Goal: Task Accomplishment & Management: Complete application form

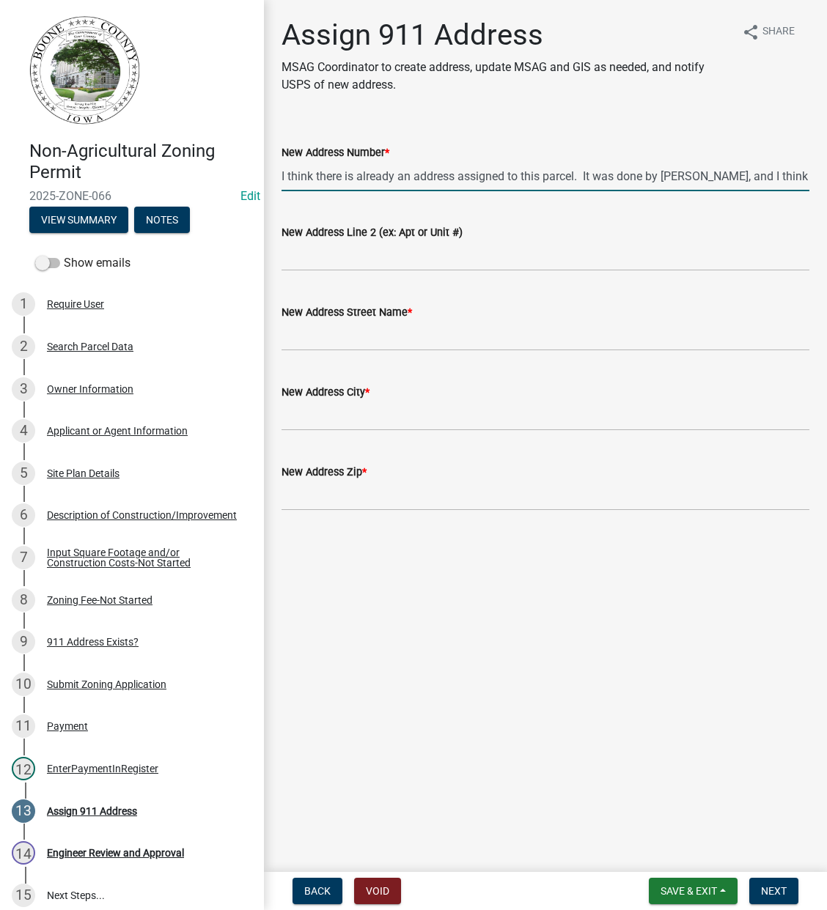
click at [764, 177] on input "I think there is already an address assigned to this parcel. It was done by [PE…" at bounding box center [545, 176] width 528 height 30
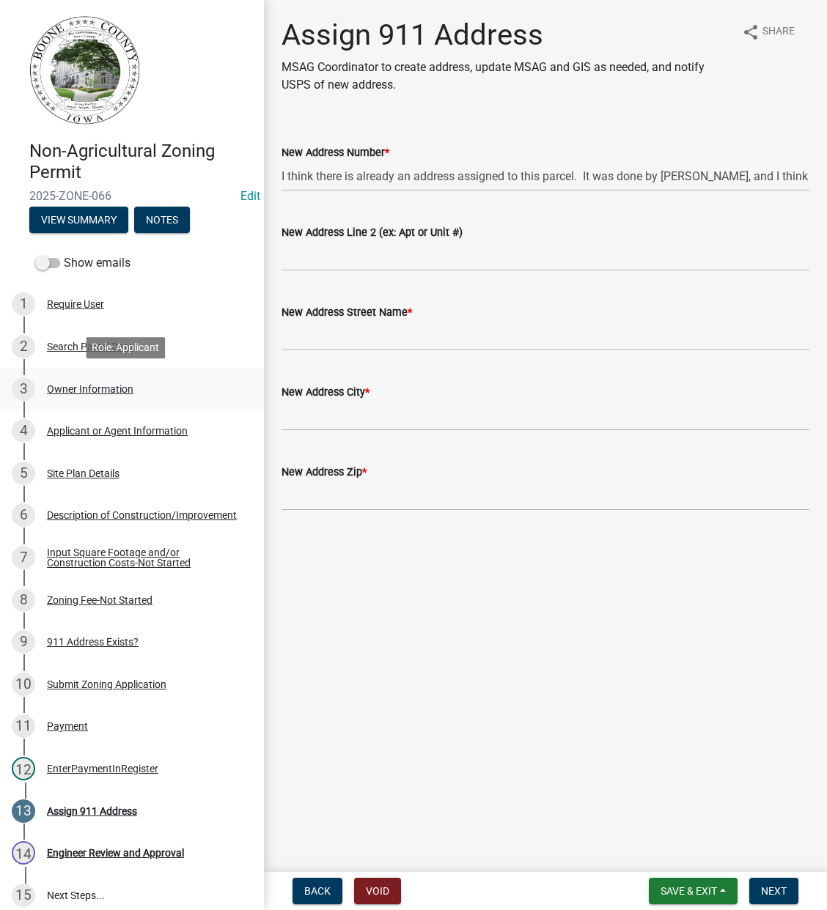
click at [82, 389] on div "Owner Information" at bounding box center [90, 389] width 86 height 10
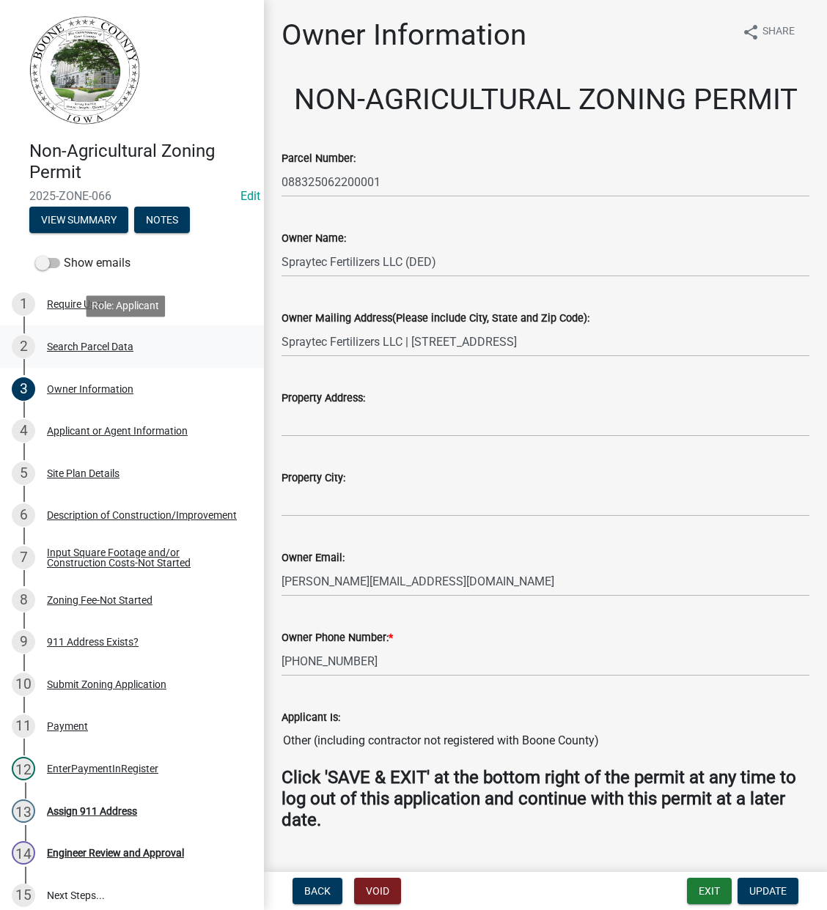
click at [82, 343] on div "Search Parcel Data" at bounding box center [90, 347] width 86 height 10
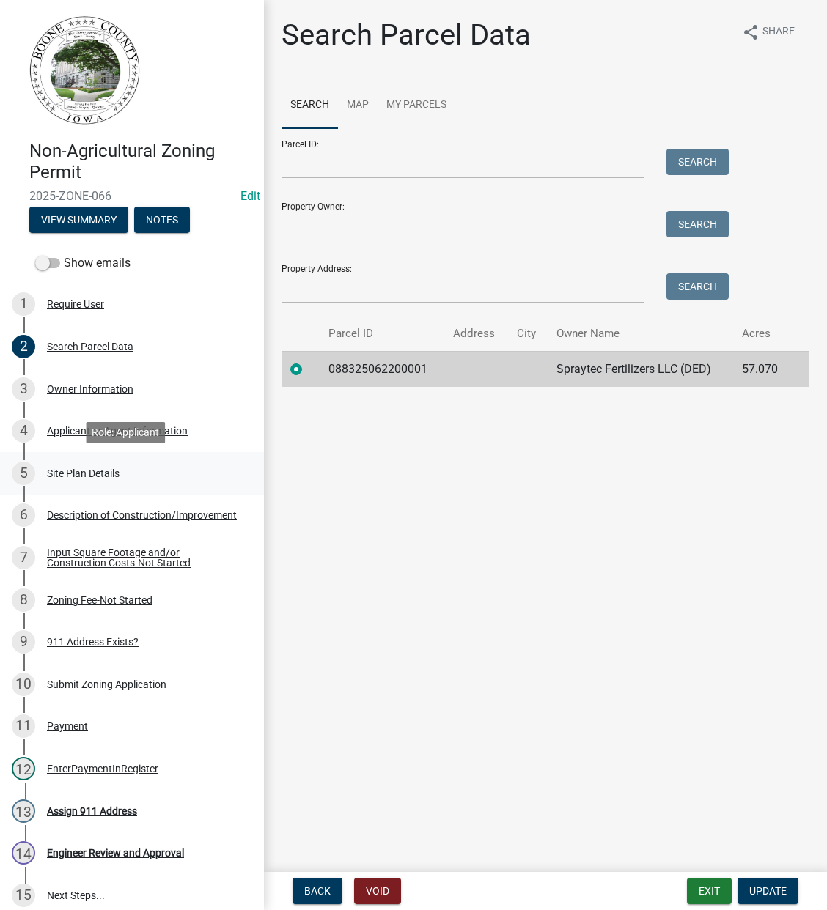
click at [96, 471] on div "Site Plan Details" at bounding box center [83, 473] width 73 height 10
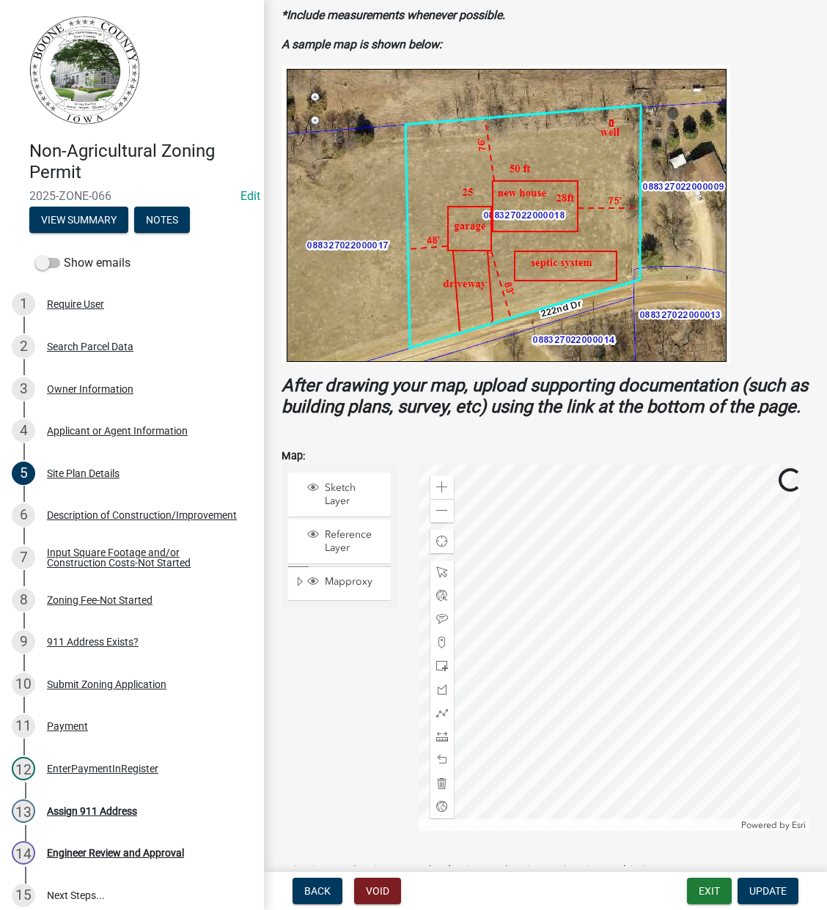
scroll to position [244, 0]
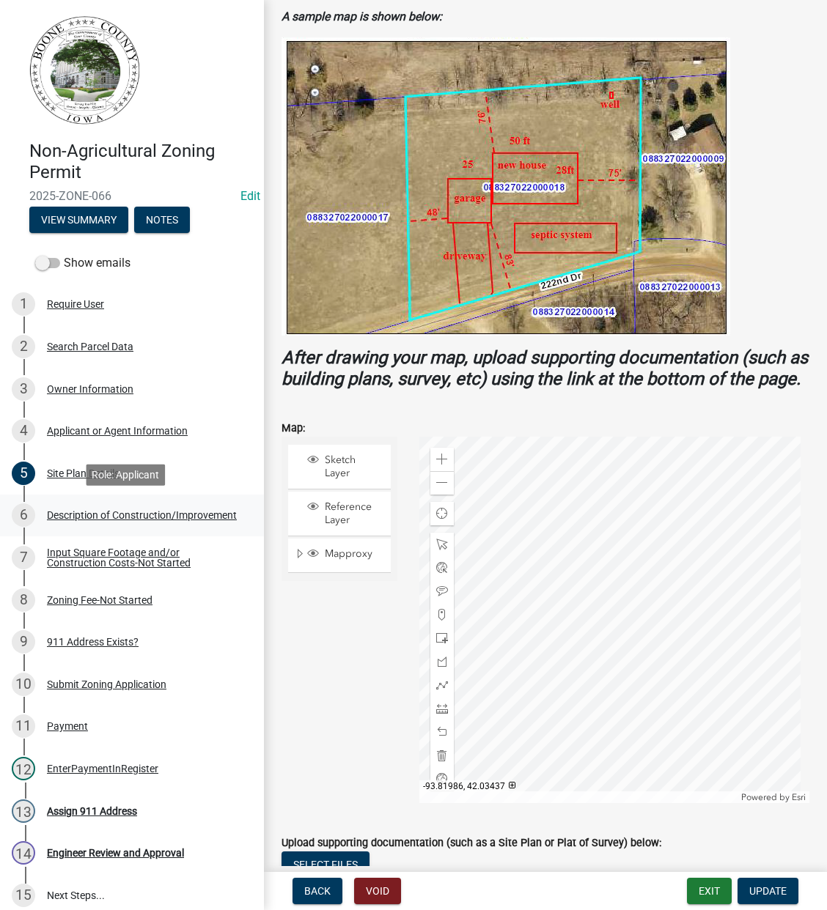
click at [88, 516] on div "Description of Construction/Improvement" at bounding box center [142, 515] width 190 height 10
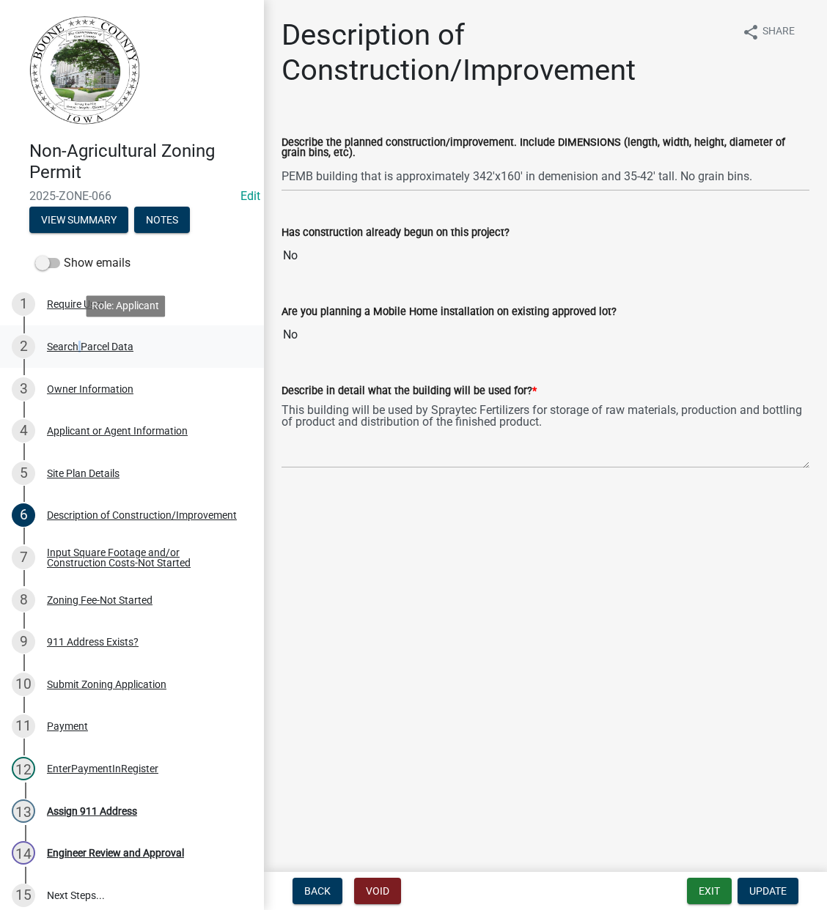
click at [76, 342] on div "Search Parcel Data" at bounding box center [90, 347] width 86 height 10
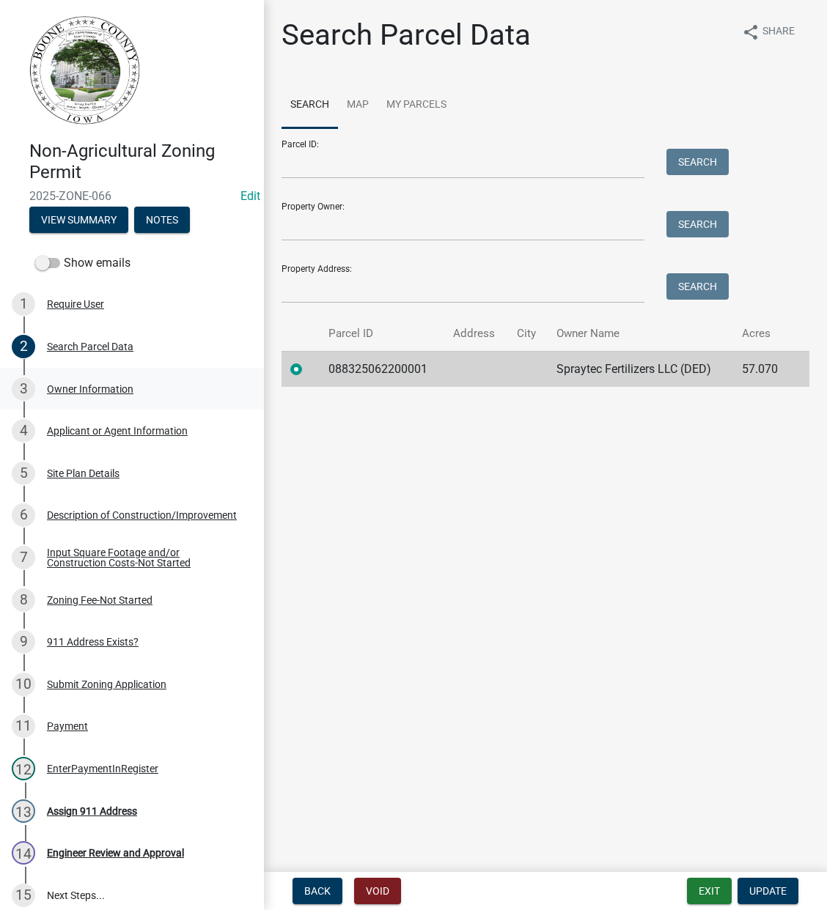
click at [87, 386] on div "Owner Information" at bounding box center [90, 389] width 86 height 10
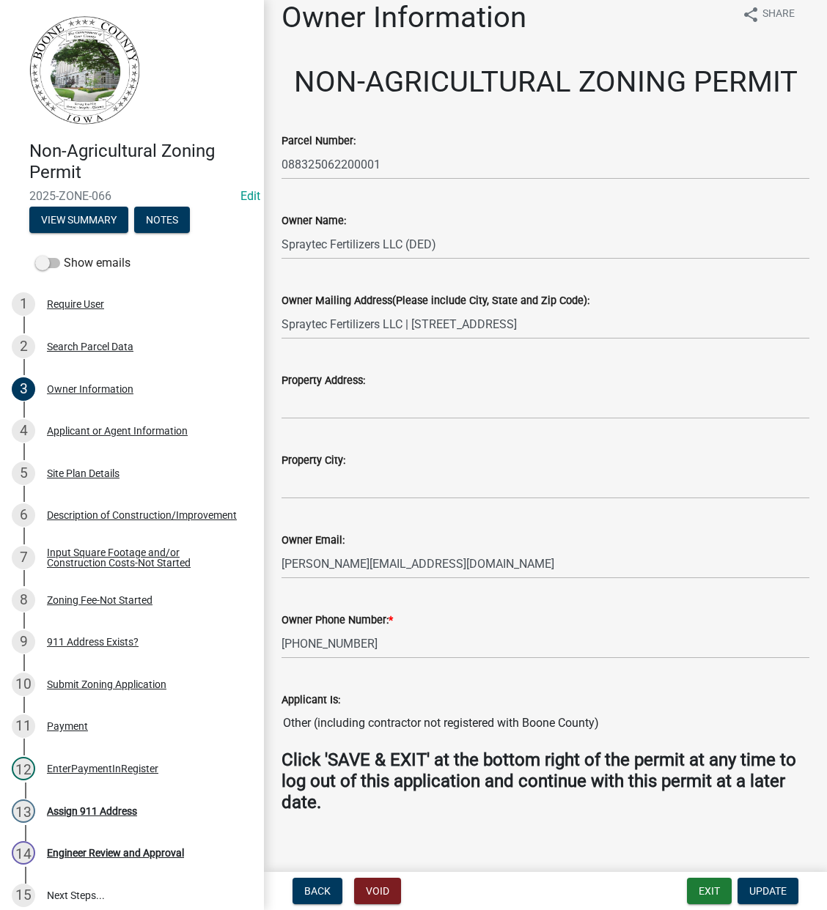
scroll to position [33, 0]
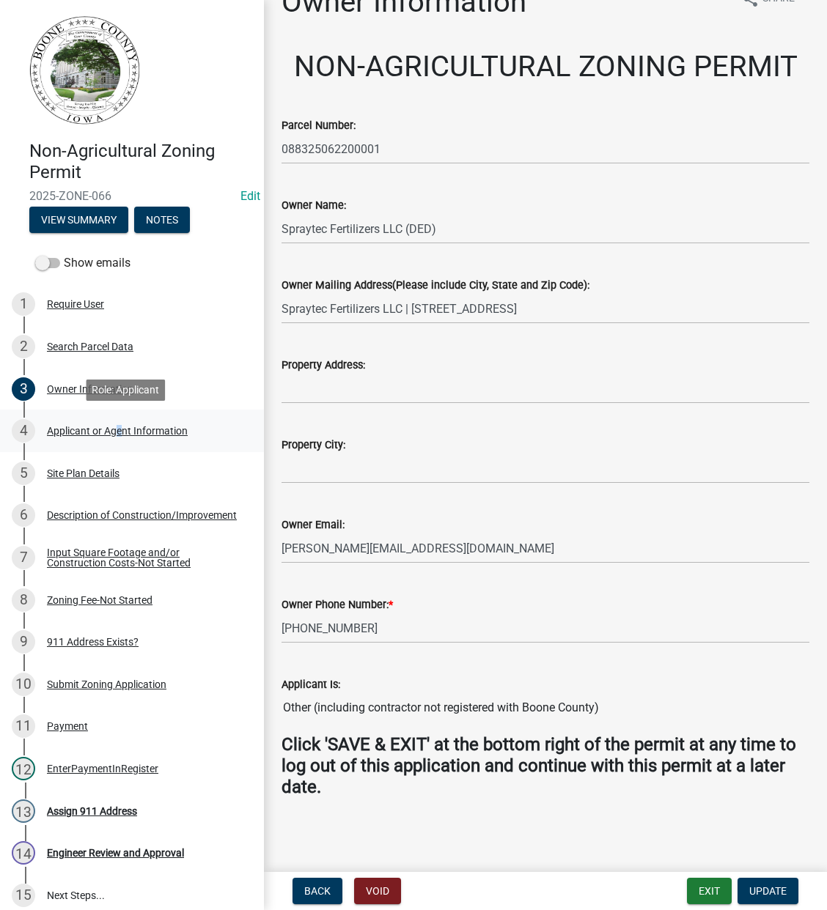
click at [114, 433] on div "Applicant or Agent Information" at bounding box center [117, 431] width 141 height 10
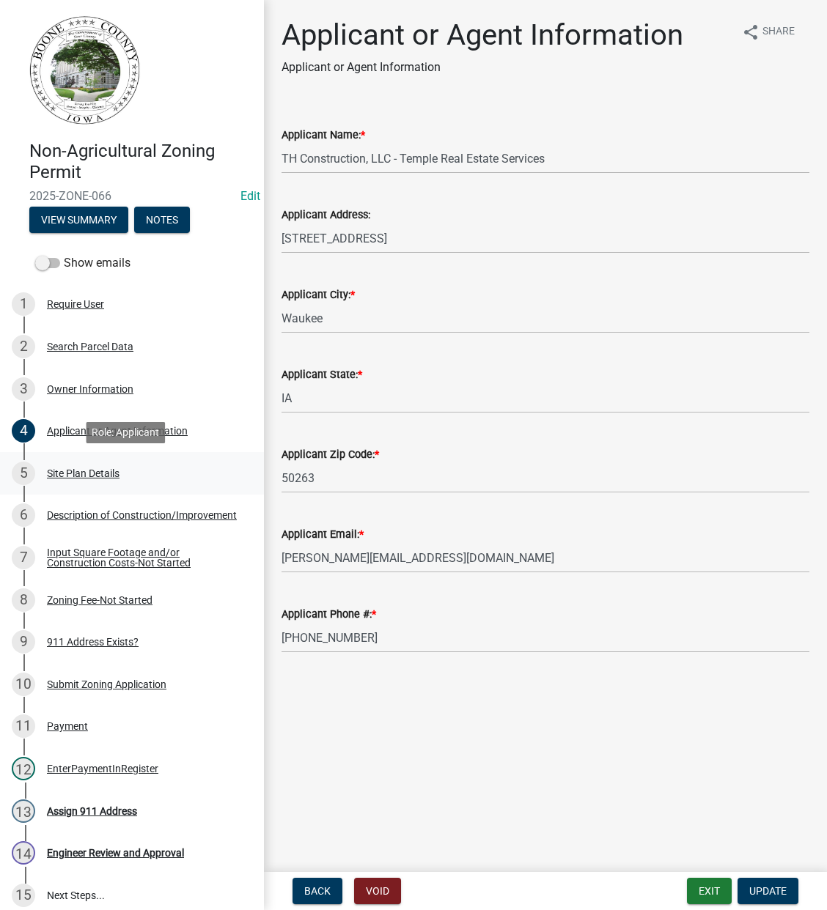
click at [89, 468] on div "Site Plan Details" at bounding box center [83, 473] width 73 height 10
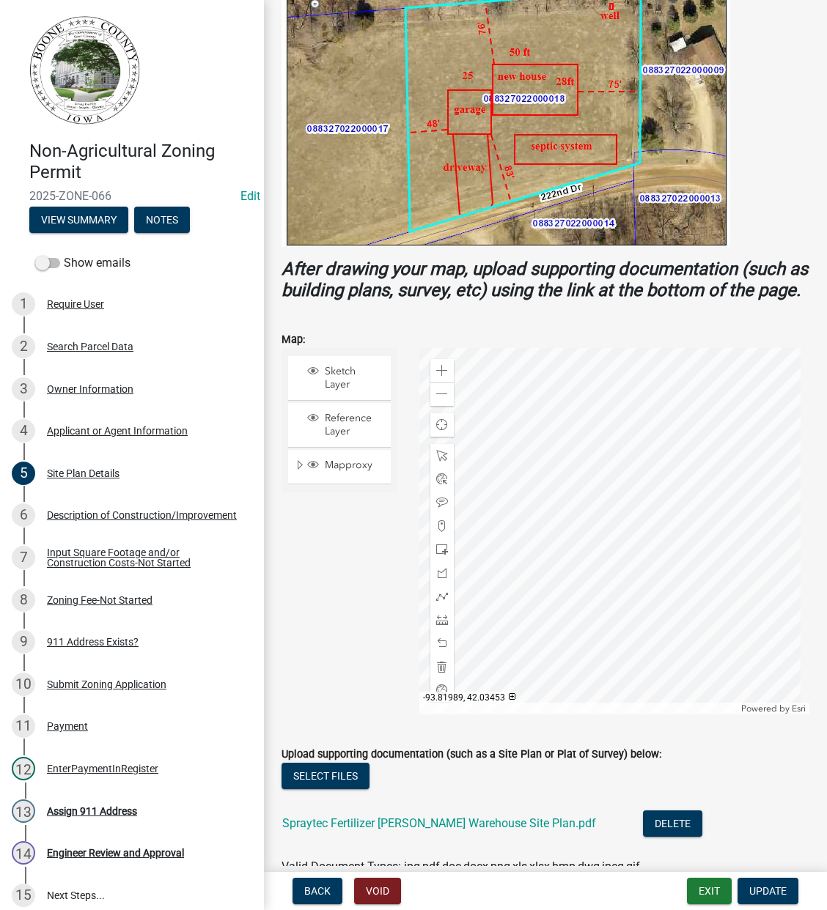
scroll to position [433, 0]
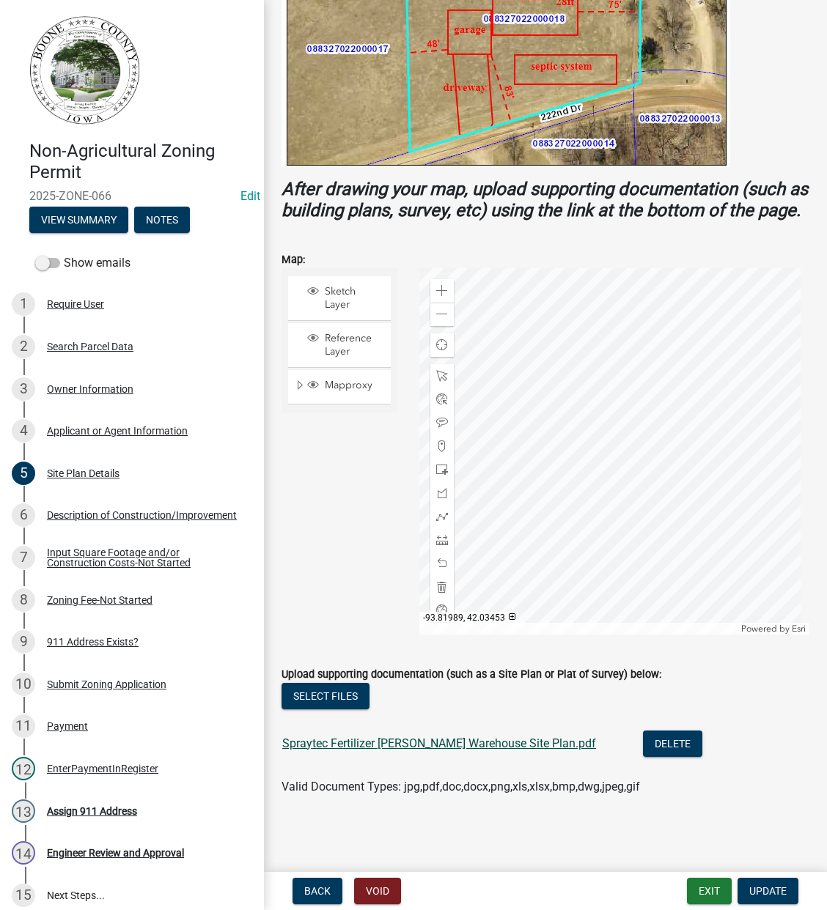
click at [378, 744] on link "Spraytec Fertilizer [PERSON_NAME] Warehouse Site Plan.pdf" at bounding box center [439, 744] width 314 height 14
click at [114, 516] on div "Description of Construction/Improvement" at bounding box center [142, 515] width 190 height 10
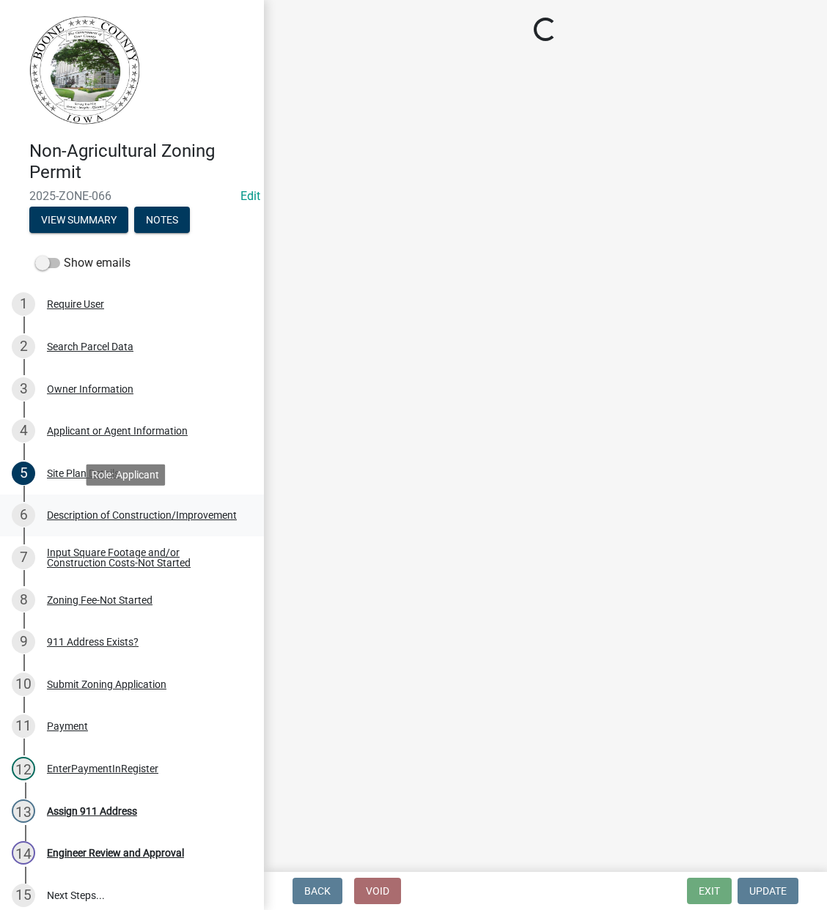
scroll to position [0, 0]
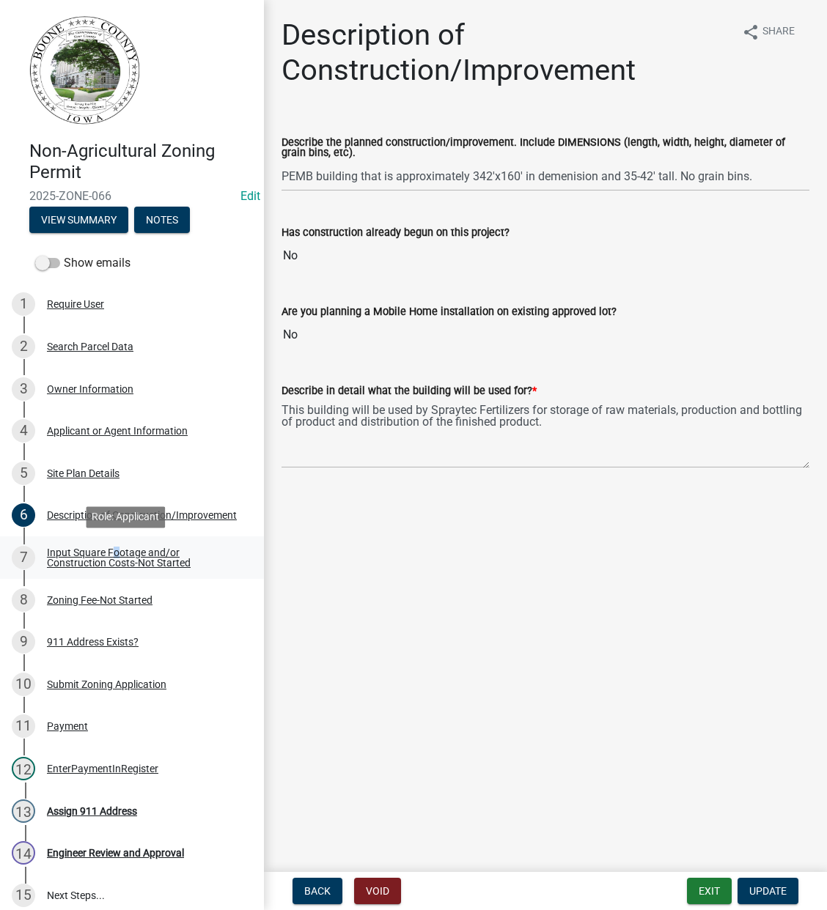
click at [111, 553] on div "Input Square Footage and/or Construction Costs-Not Started" at bounding box center [144, 558] width 194 height 21
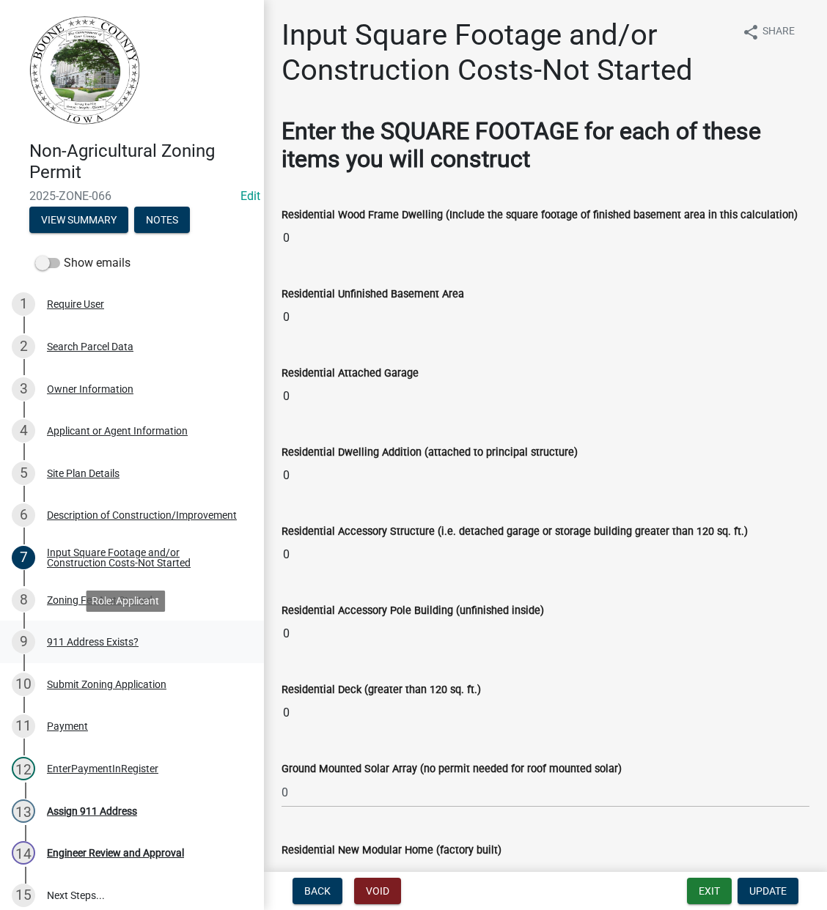
click at [102, 642] on div "911 Address Exists?" at bounding box center [93, 642] width 92 height 10
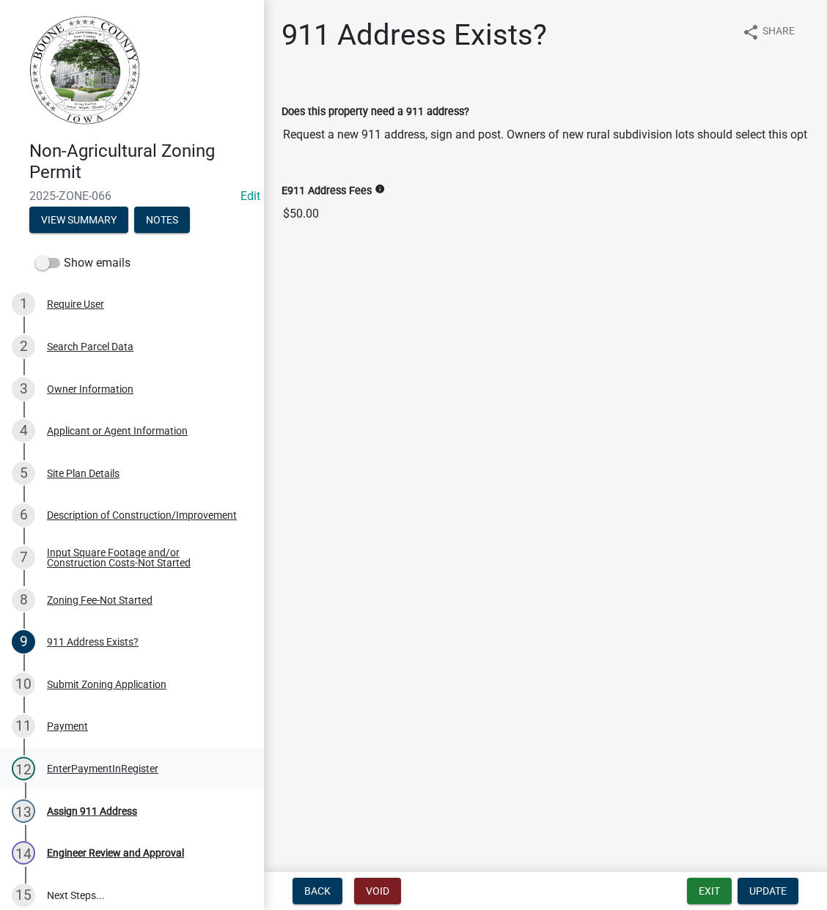
click at [88, 770] on div "EnterPaymentInRegister" at bounding box center [102, 769] width 111 height 10
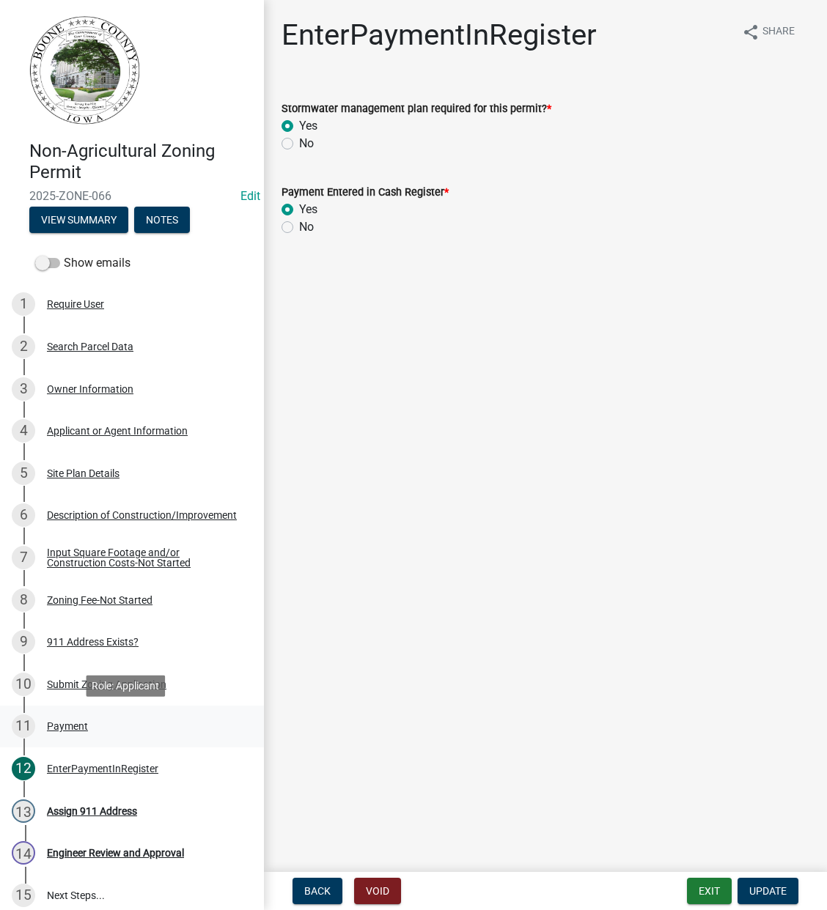
click at [70, 723] on div "Payment" at bounding box center [67, 726] width 41 height 10
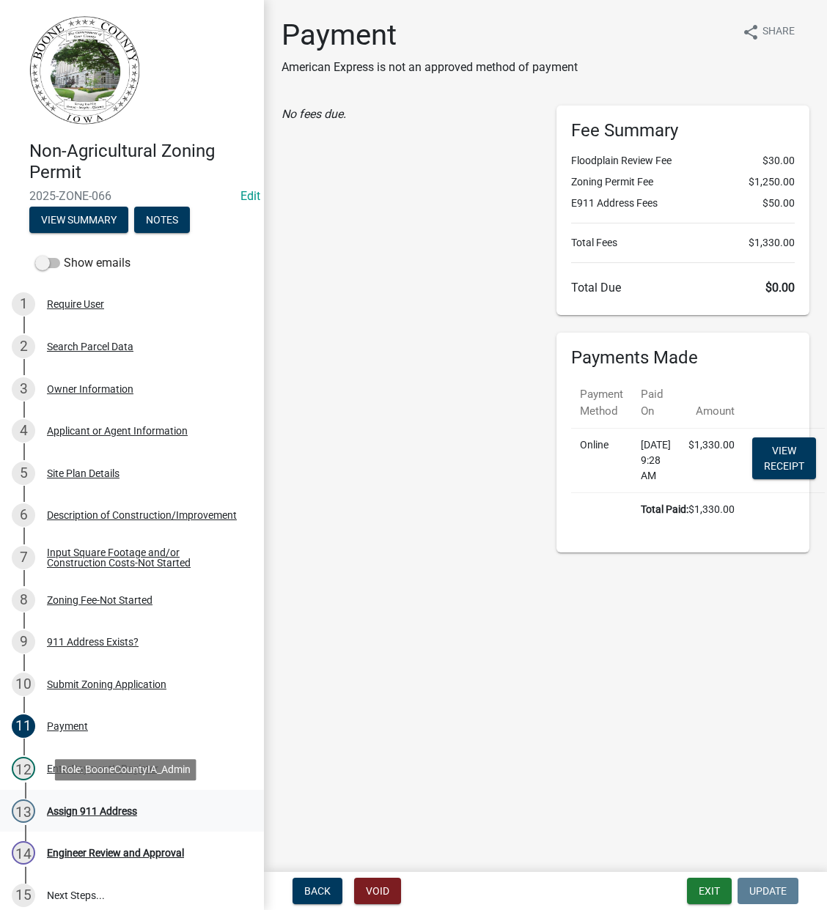
click at [109, 806] on div "Assign 911 Address" at bounding box center [92, 811] width 90 height 10
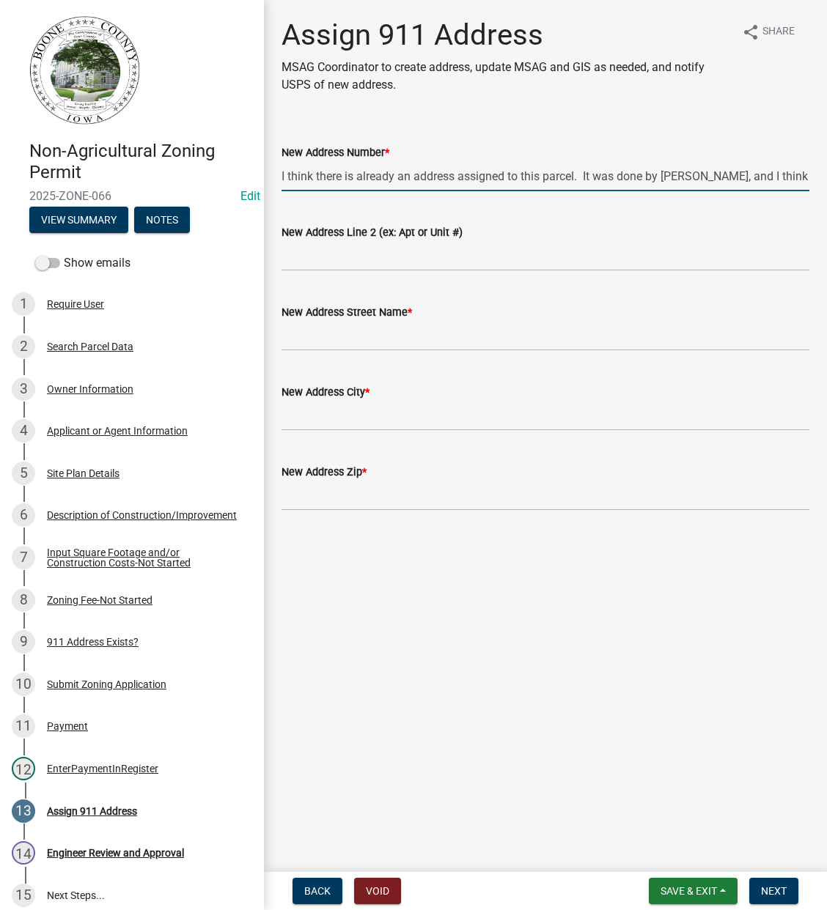
click at [774, 175] on input "I think there is already an address assigned to this parcel. It was done by [PE…" at bounding box center [545, 176] width 528 height 30
click at [106, 474] on div "Site Plan Details" at bounding box center [83, 473] width 73 height 10
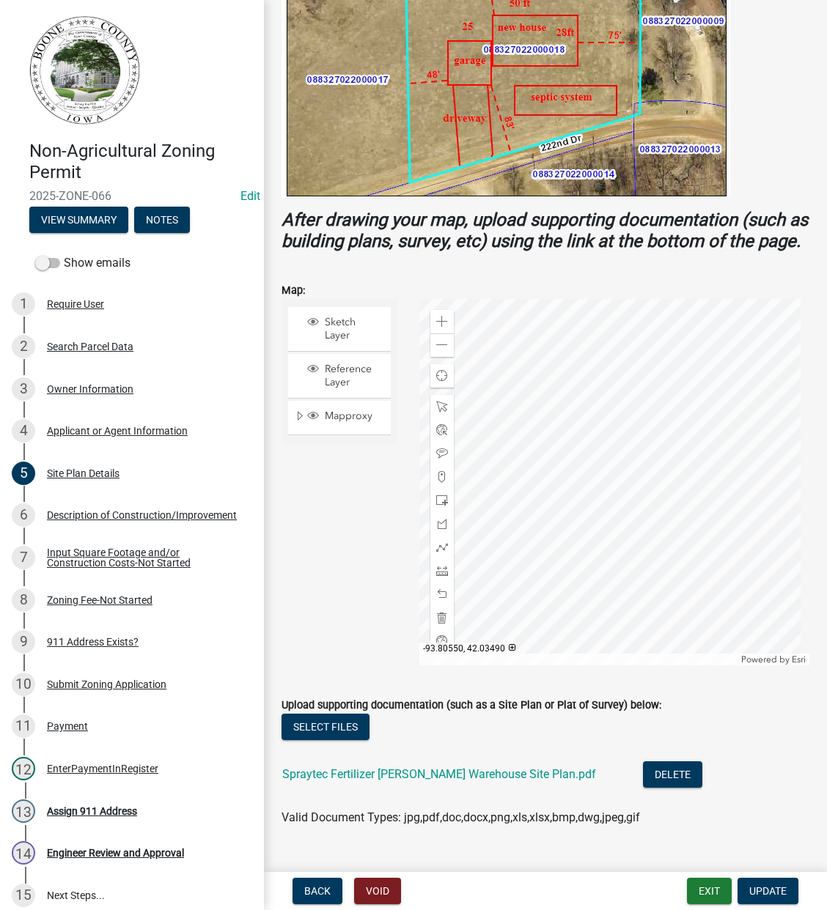
scroll to position [407, 0]
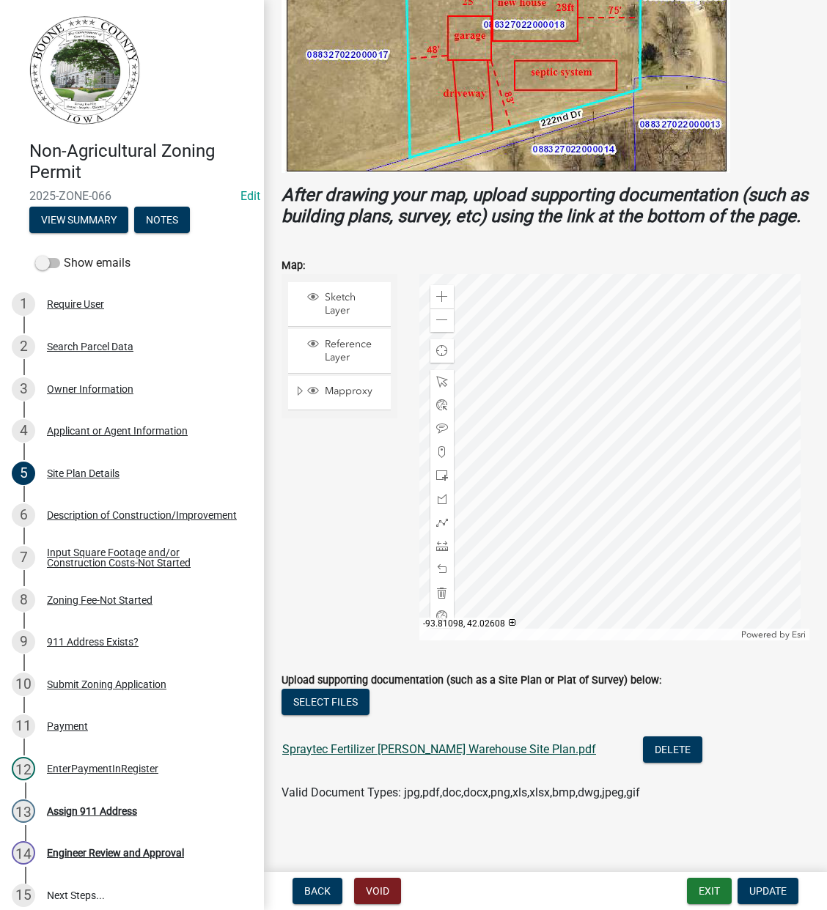
click at [358, 757] on link "Spraytec Fertilizer [PERSON_NAME] Warehouse Site Plan.pdf" at bounding box center [439, 750] width 314 height 14
click at [87, 812] on div "Assign 911 Address" at bounding box center [92, 811] width 90 height 10
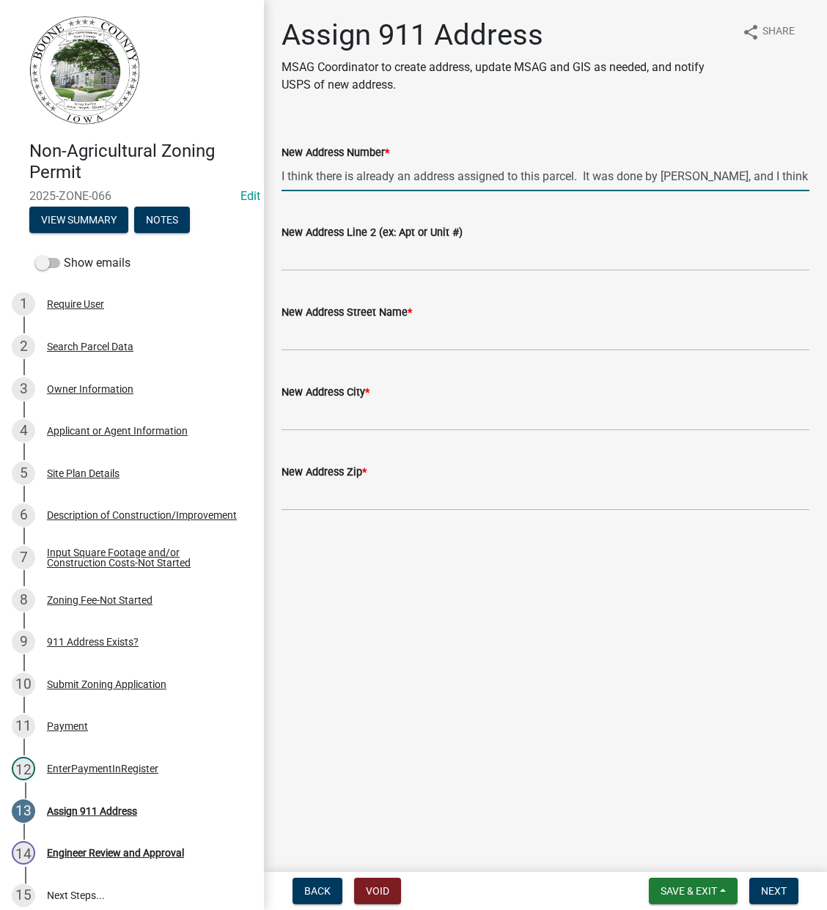
click at [753, 169] on input "I think there is already an address assigned to this parcel. It was done by [PE…" at bounding box center [545, 176] width 528 height 30
drag, startPoint x: 300, startPoint y: 177, endPoint x: 891, endPoint y: 485, distance: 666.6
click at [826, 485] on html "Internet Explorer does NOT work with GeoPermits. Get a new browser for more sec…" at bounding box center [413, 455] width 827 height 910
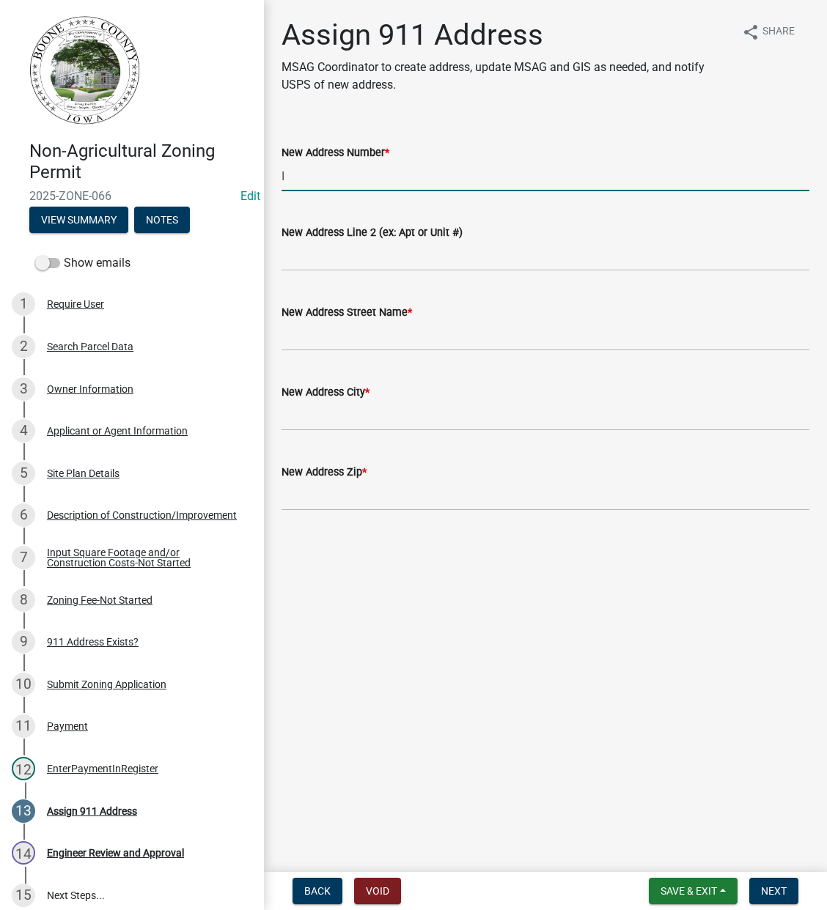
type input "I"
click at [314, 173] on input "New Address Number *" at bounding box center [545, 176] width 528 height 30
type input "1250"
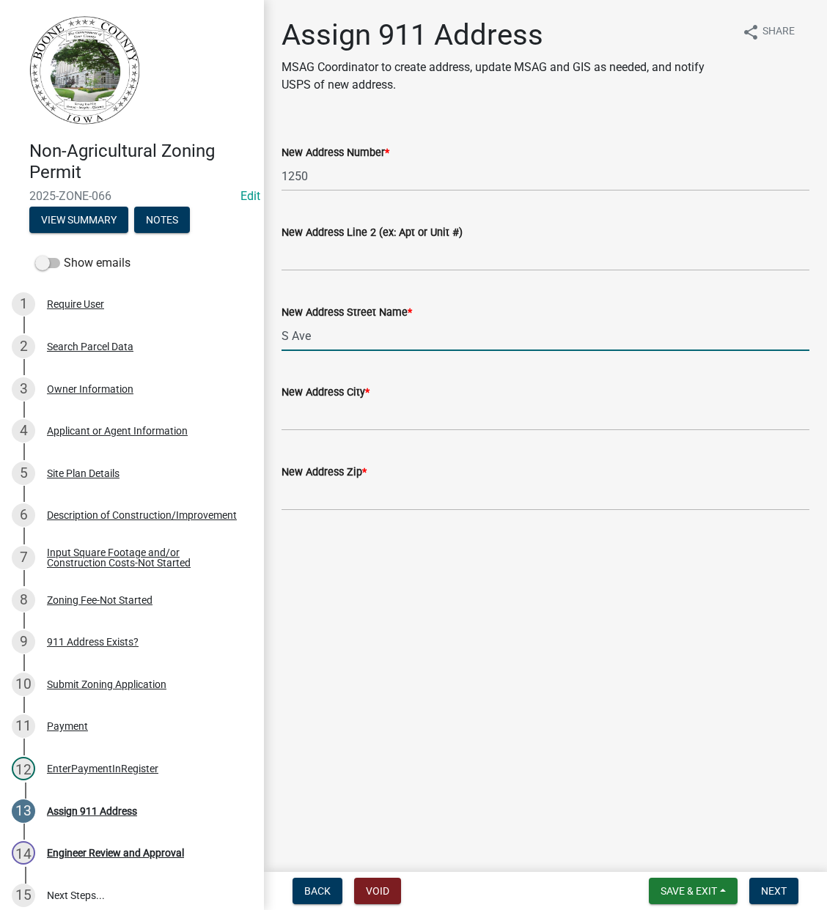
type input "S Ave"
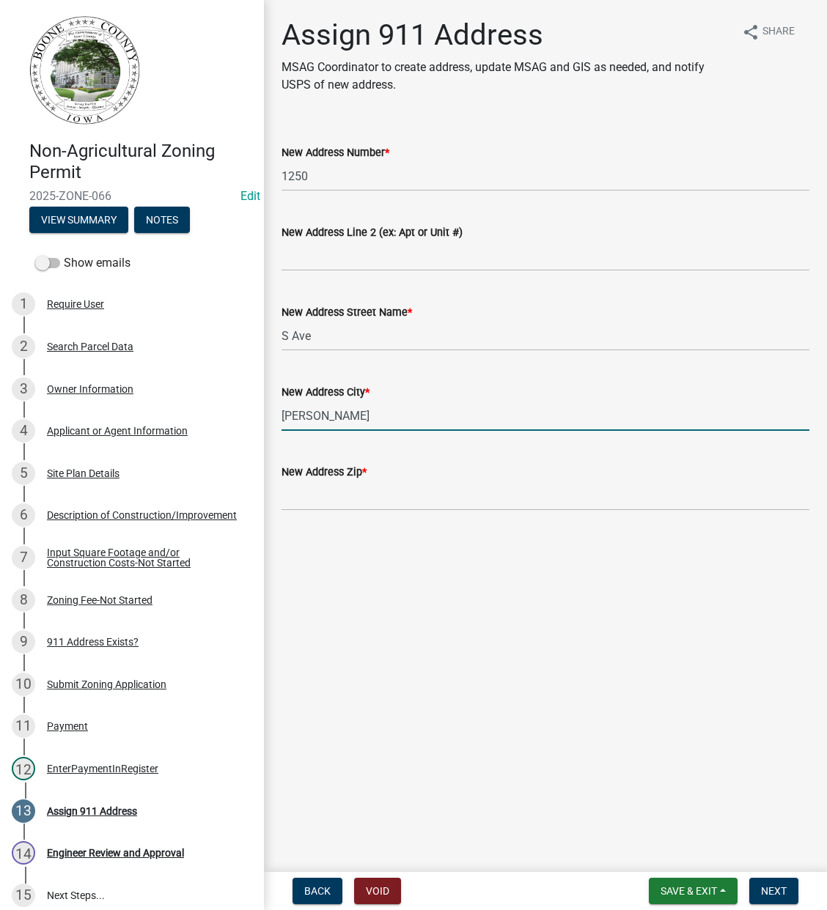
type input "[PERSON_NAME]"
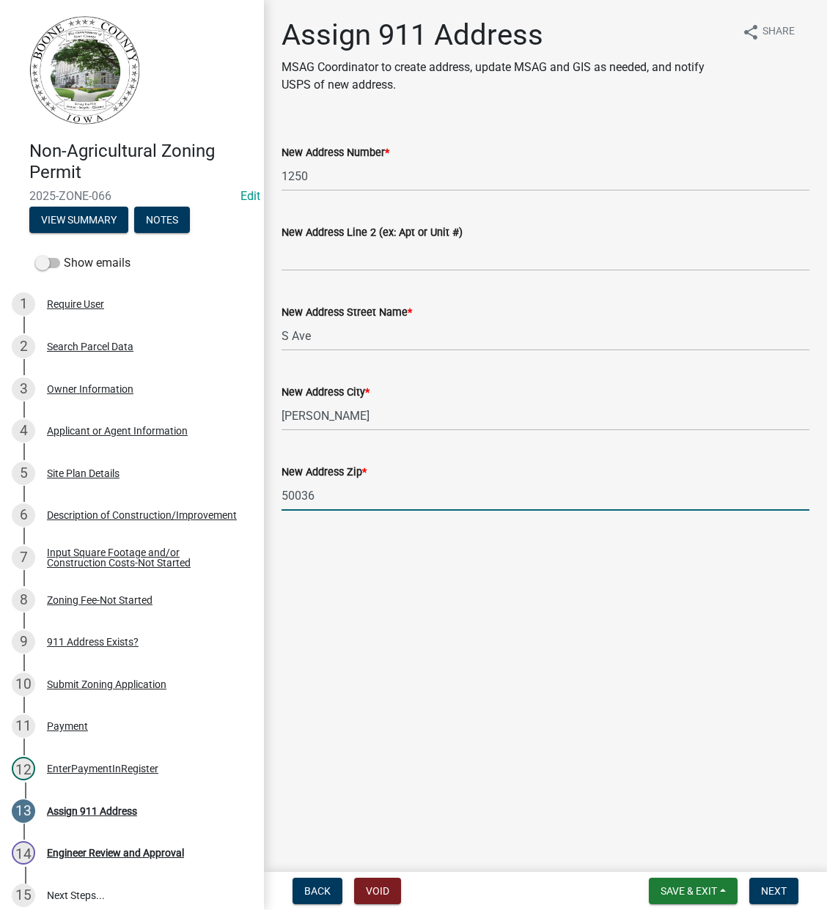
type input "50036"
click at [704, 681] on main "Assign 911 Address MSAG Coordinator to create address, update MSAG and GIS as n…" at bounding box center [545, 433] width 563 height 866
click at [774, 888] on span "Next" at bounding box center [774, 892] width 26 height 12
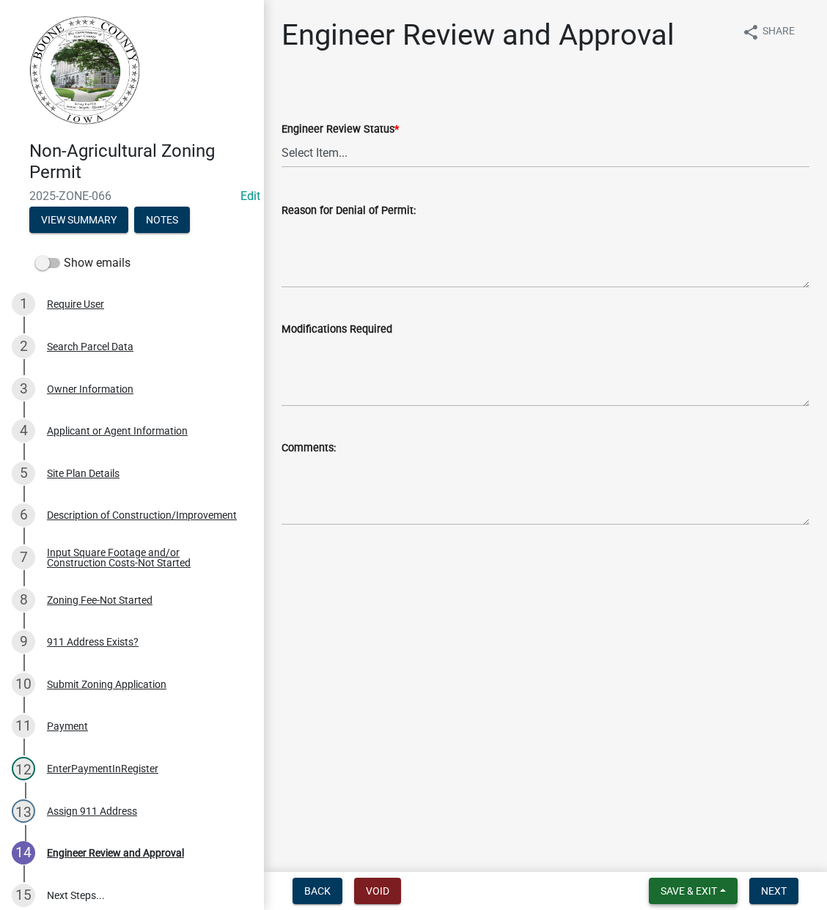
click at [686, 882] on button "Save & Exit" at bounding box center [693, 891] width 89 height 26
click at [671, 851] on button "Save & Exit" at bounding box center [678, 853] width 117 height 35
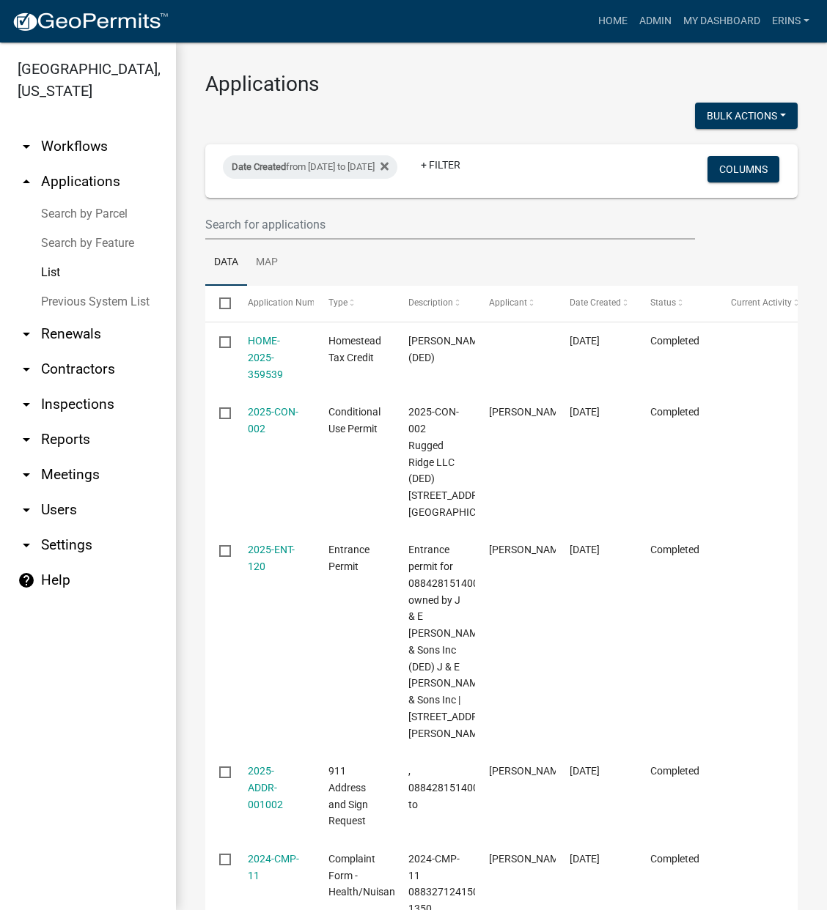
drag, startPoint x: 56, startPoint y: 250, endPoint x: 65, endPoint y: 248, distance: 8.4
click at [57, 258] on link "List" at bounding box center [88, 272] width 176 height 29
click at [397, 172] on div "Date Created from [DATE] to [DATE]" at bounding box center [310, 166] width 174 height 23
select select "custom"
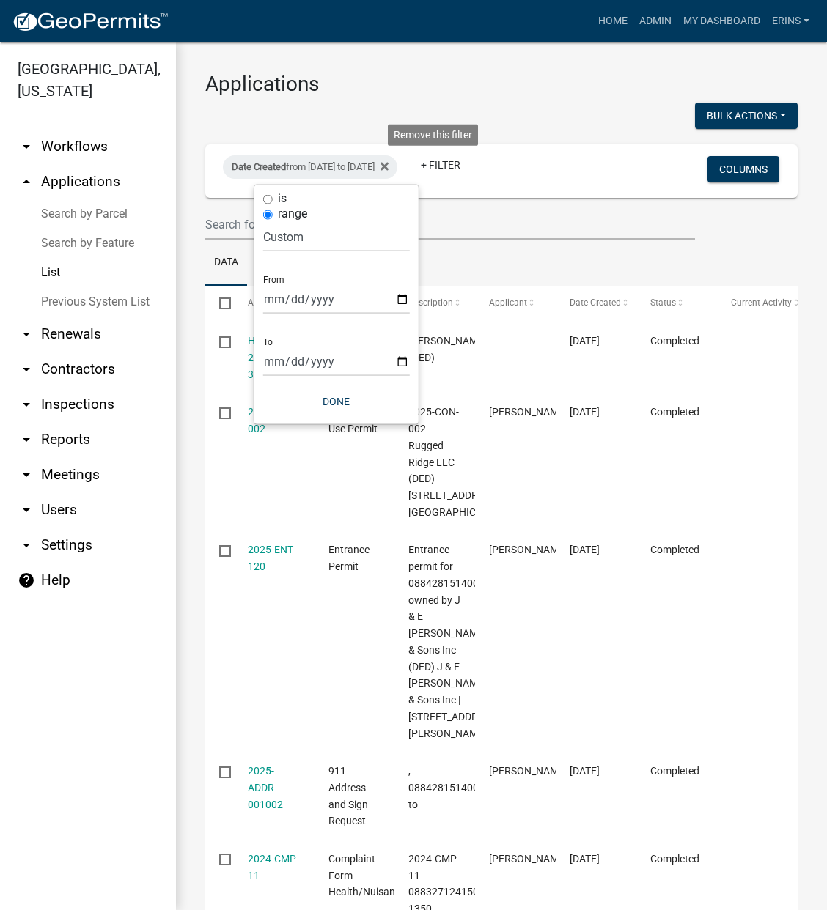
click at [389, 171] on icon at bounding box center [384, 167] width 8 height 12
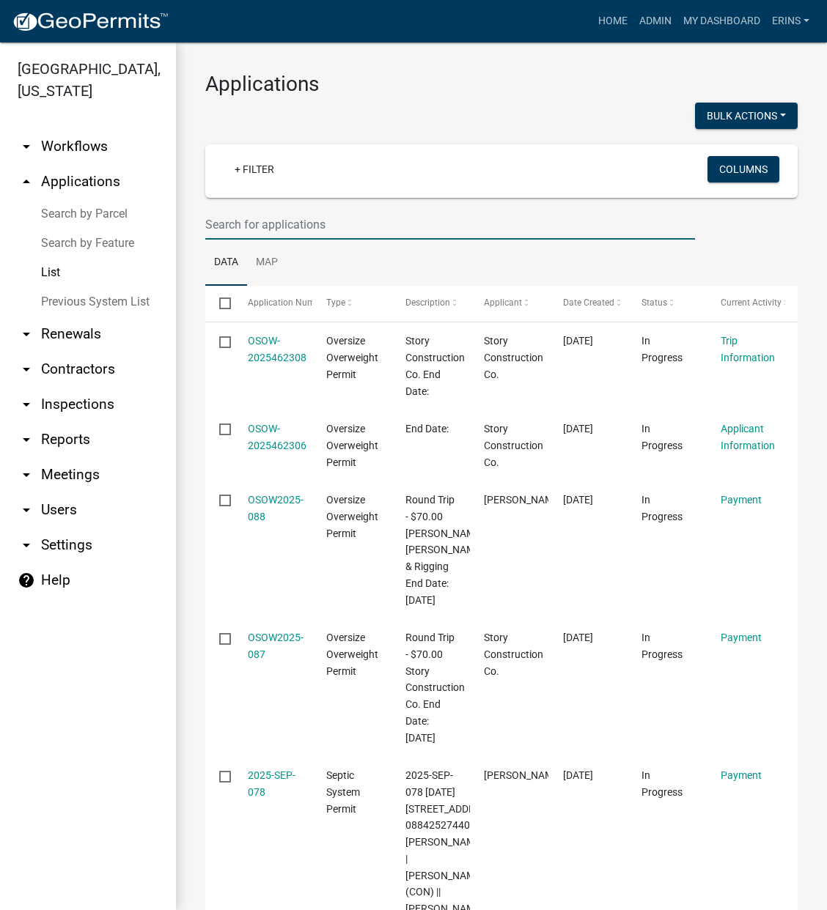
click at [250, 235] on input "text" at bounding box center [450, 225] width 490 height 30
click at [264, 224] on input "text" at bounding box center [450, 225] width 490 height 30
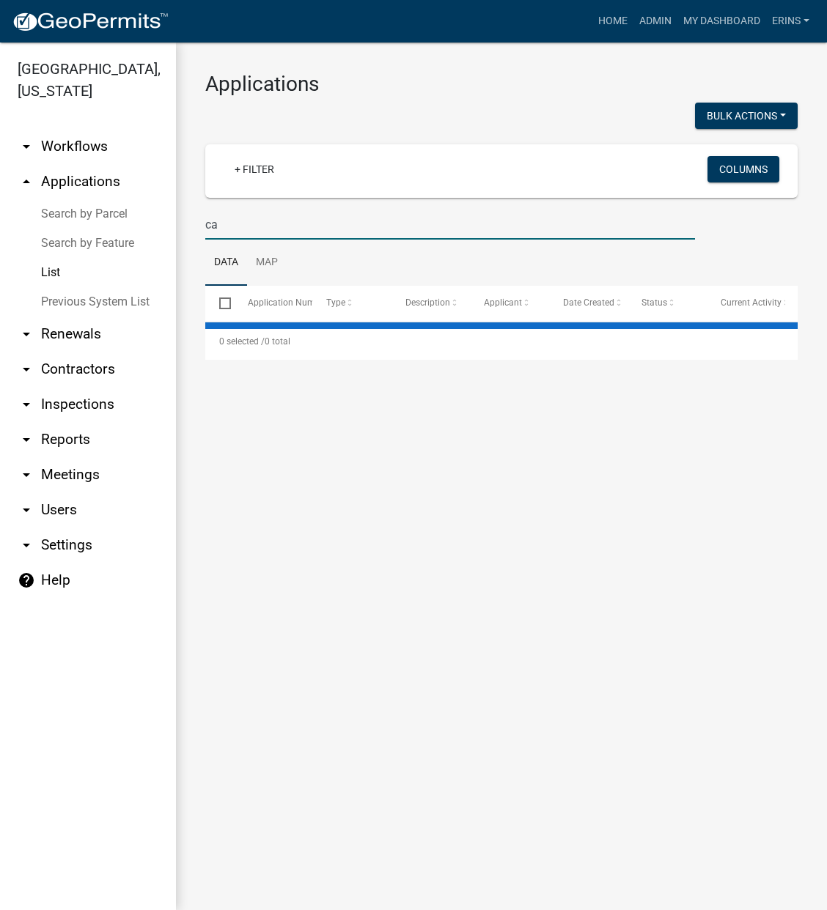
type input "c"
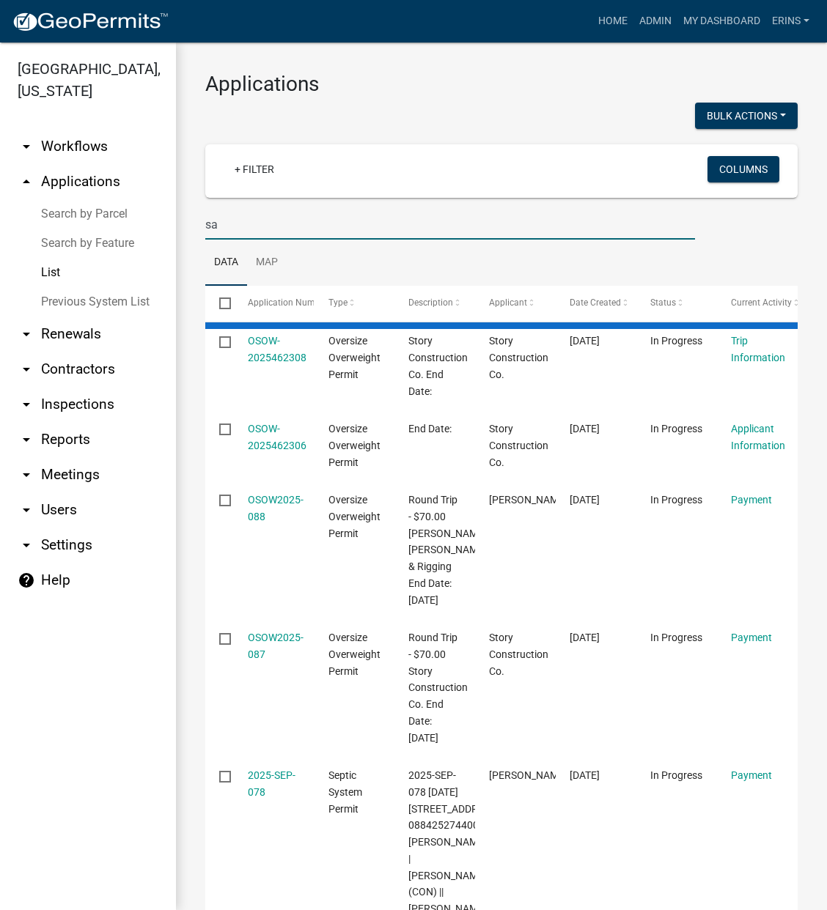
type input "s"
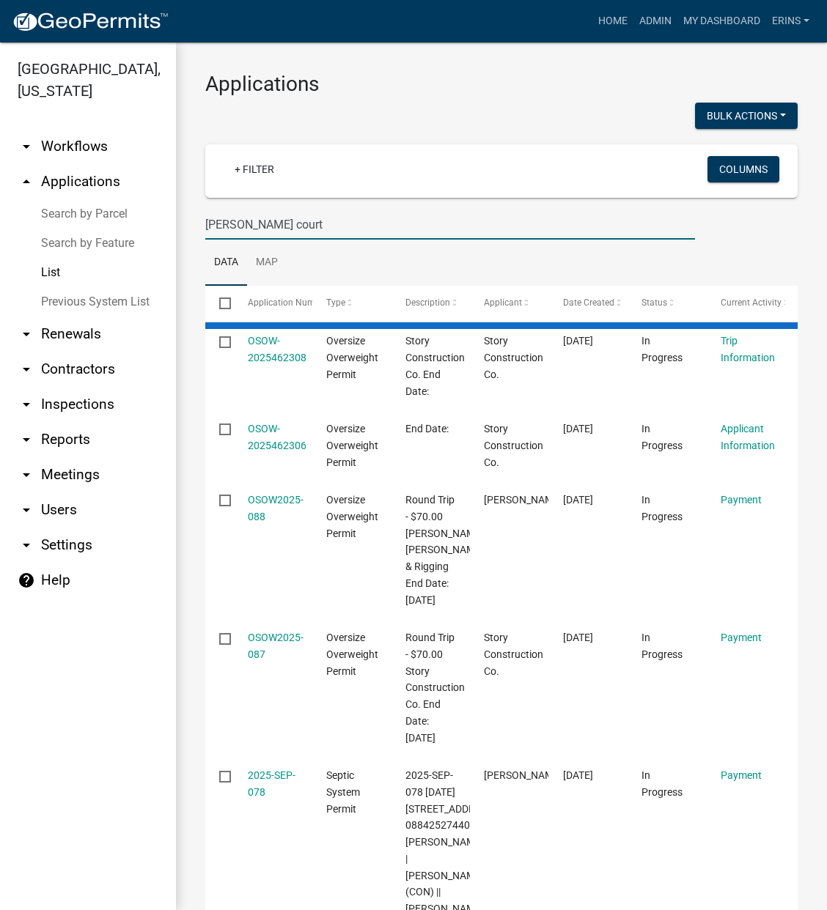
type input "[PERSON_NAME] court"
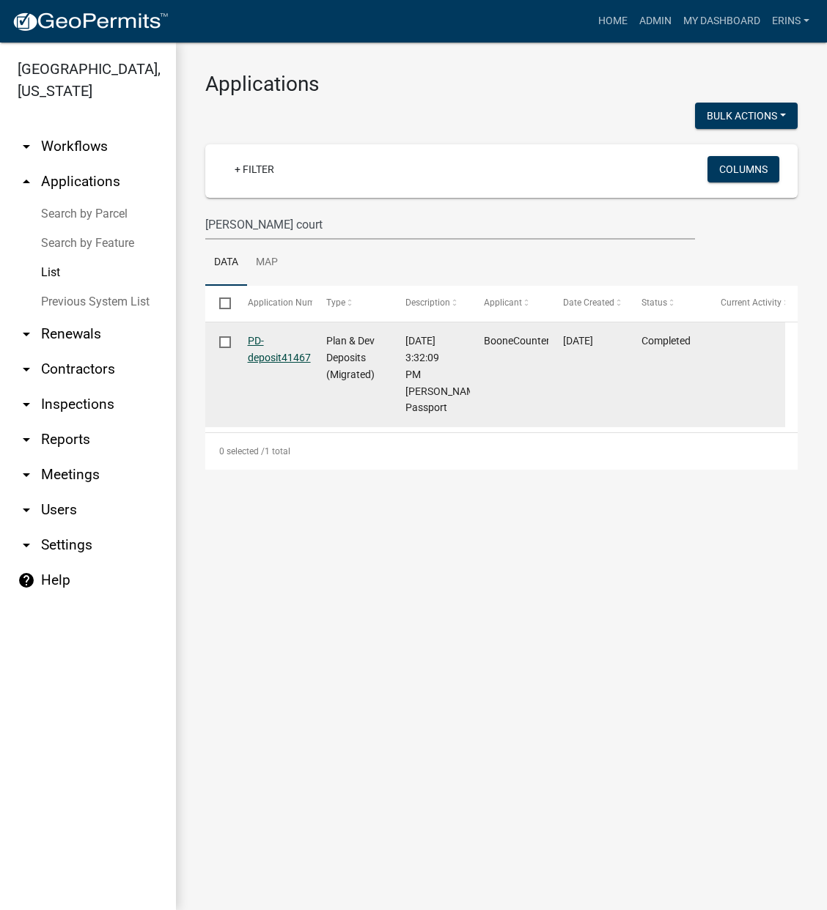
click at [282, 357] on link "PD-deposit41467" at bounding box center [279, 349] width 63 height 29
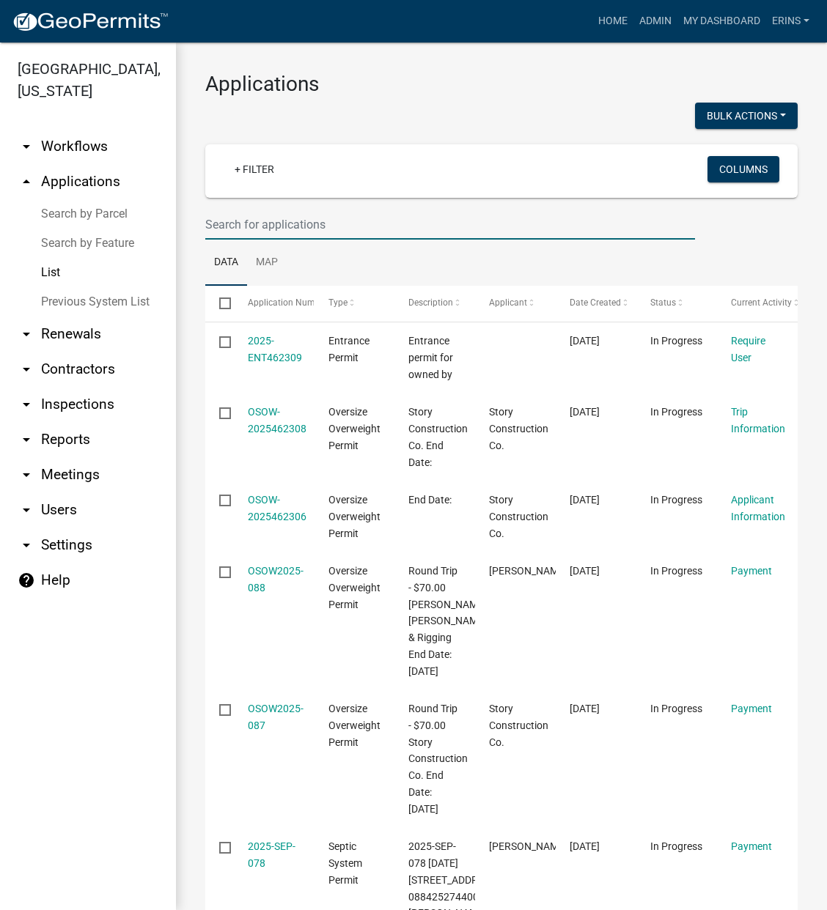
click at [268, 224] on input "text" at bounding box center [450, 225] width 490 height 30
paste input "[URL][DOMAIN_NAME]"
type input "h"
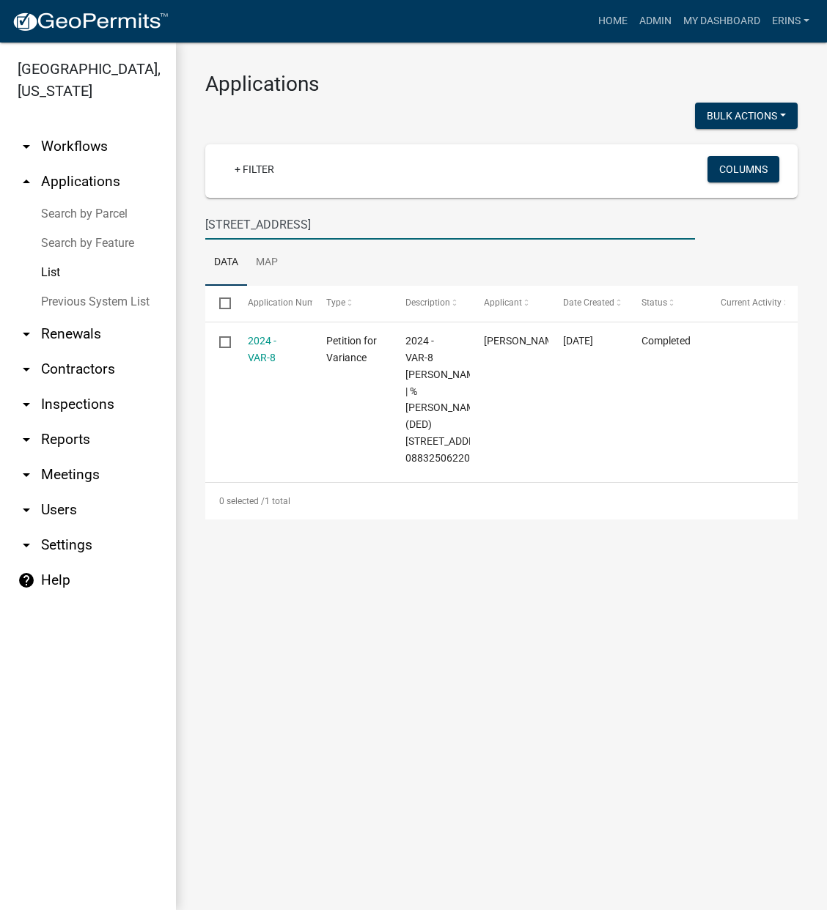
type input "[STREET_ADDRESS]"
click at [54, 258] on link "List" at bounding box center [88, 272] width 176 height 29
drag, startPoint x: 160, startPoint y: 229, endPoint x: 70, endPoint y: 229, distance: 89.4
click at [70, 229] on div "[GEOGRAPHIC_DATA], [US_STATE] arrow_drop_down Workflows List arrow_drop_up Appl…" at bounding box center [413, 477] width 827 height 868
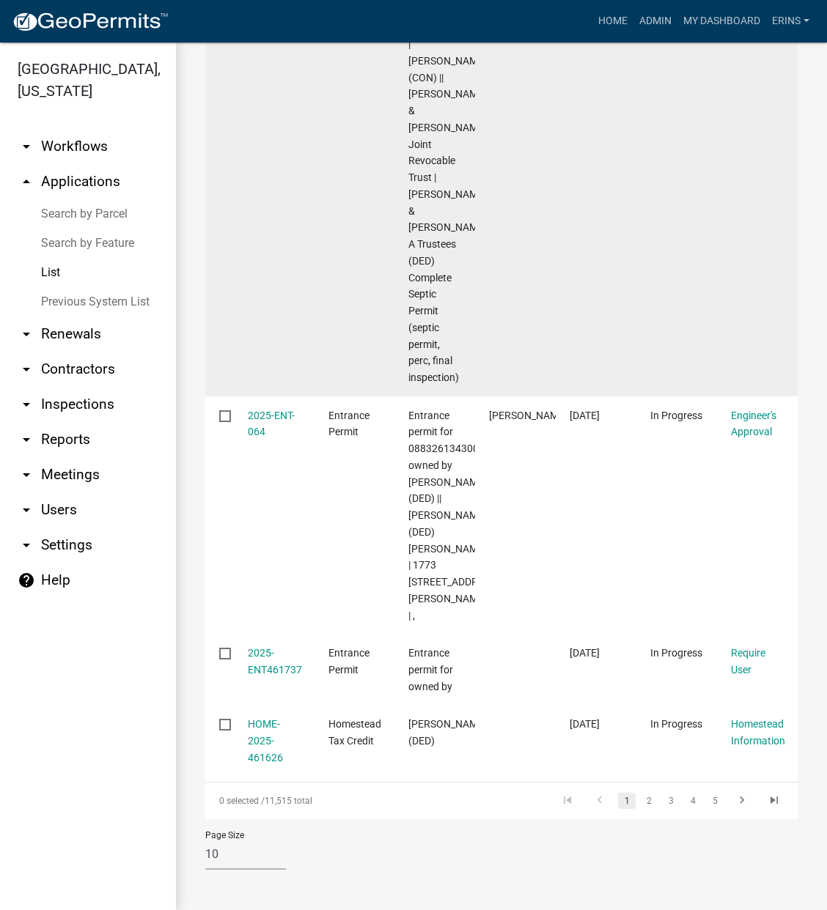
scroll to position [1058, 0]
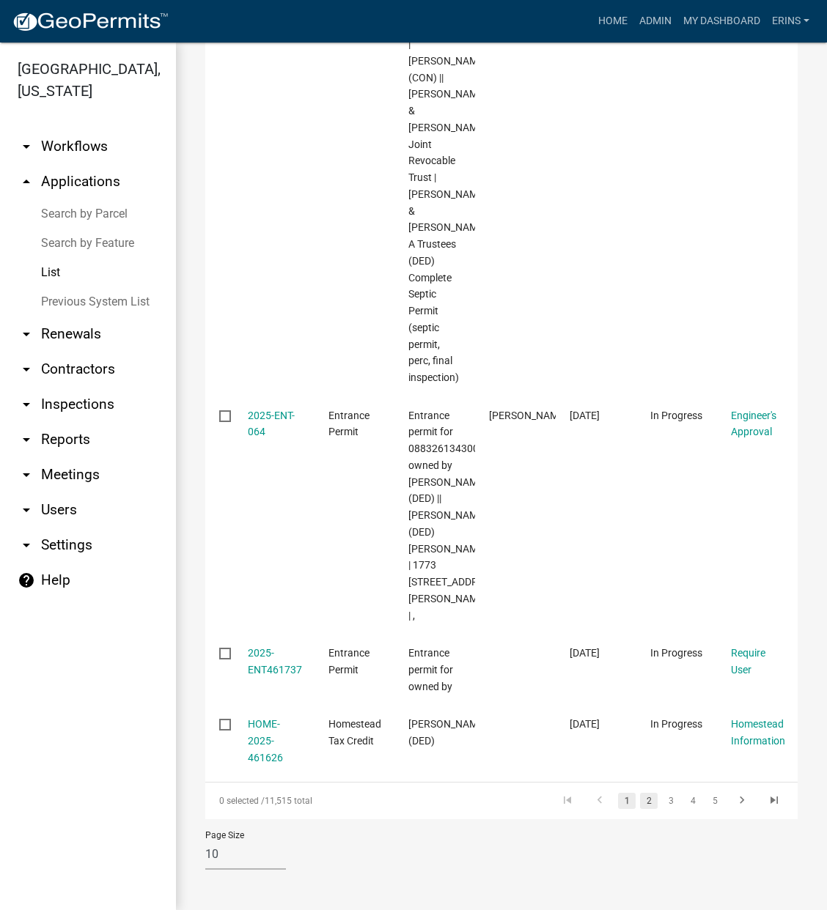
click at [640, 798] on link "2" at bounding box center [649, 801] width 18 height 16
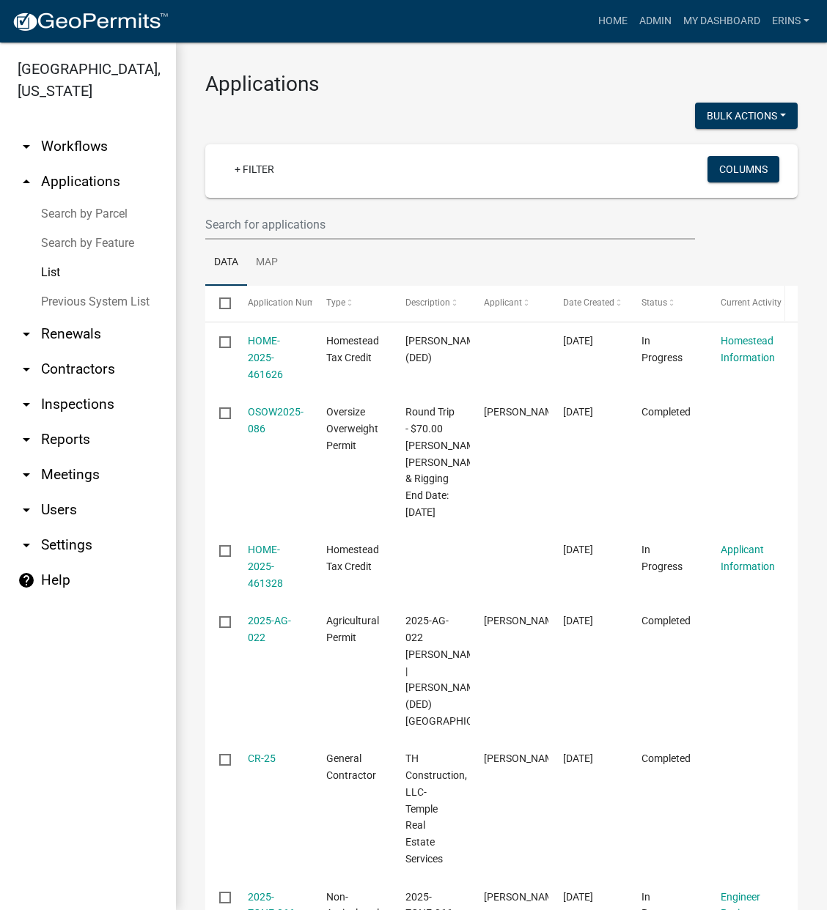
click at [773, 306] on span "Current Activity" at bounding box center [751, 303] width 61 height 10
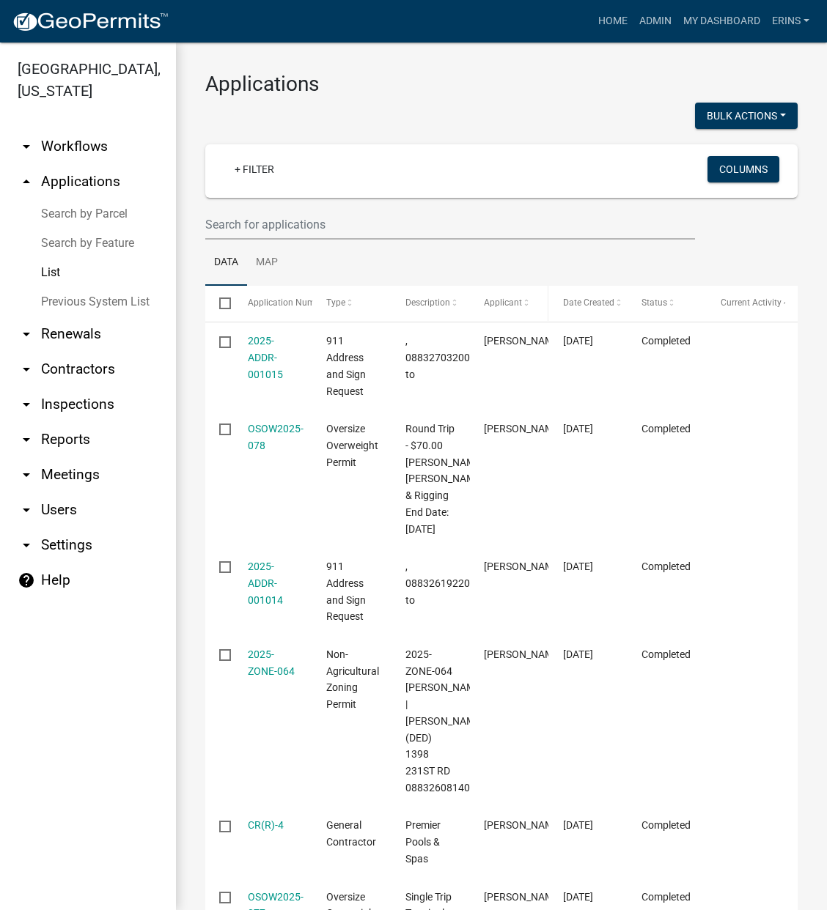
click at [502, 303] on span "Applicant" at bounding box center [503, 303] width 38 height 10
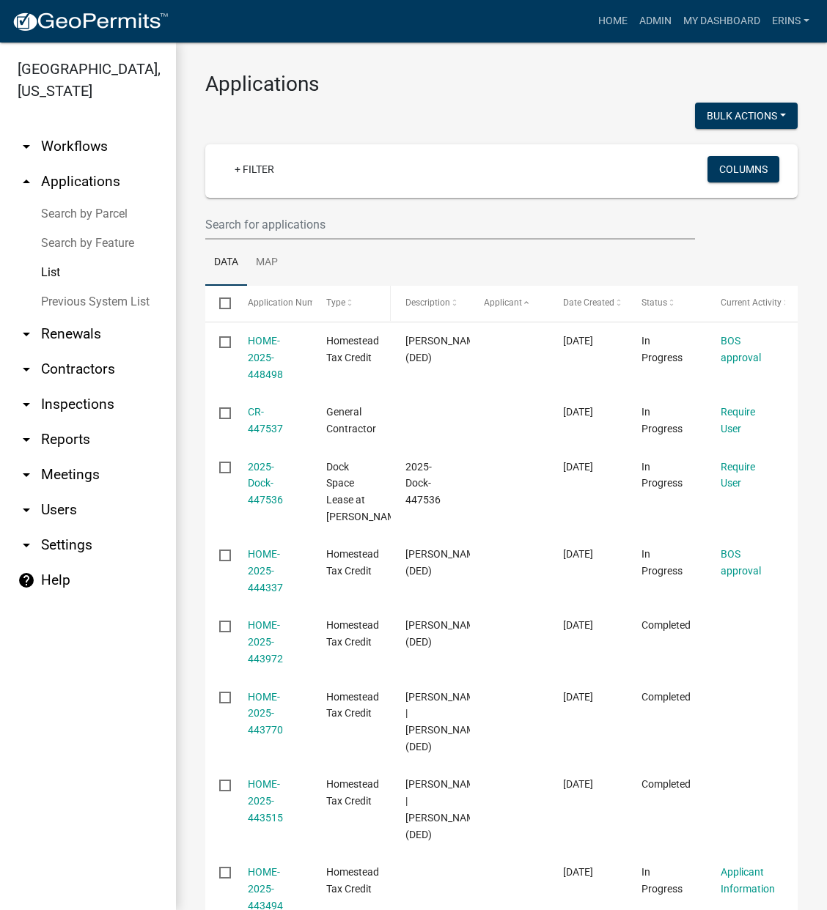
click at [329, 301] on span "Type" at bounding box center [335, 303] width 19 height 10
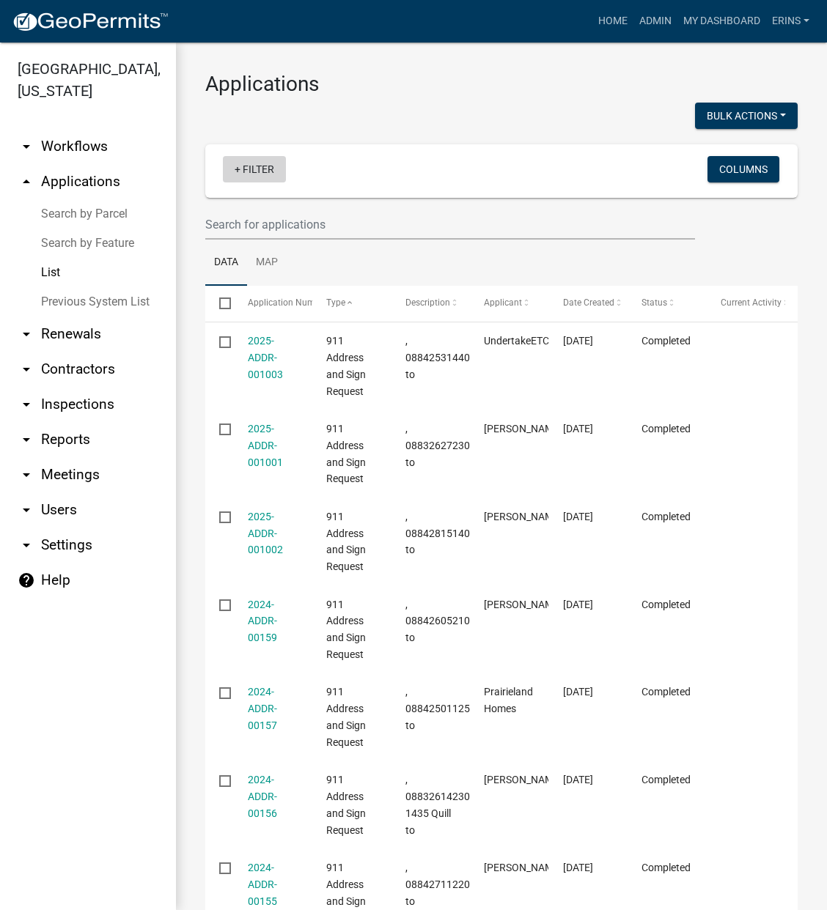
click at [238, 166] on link "+ Filter" at bounding box center [254, 169] width 63 height 26
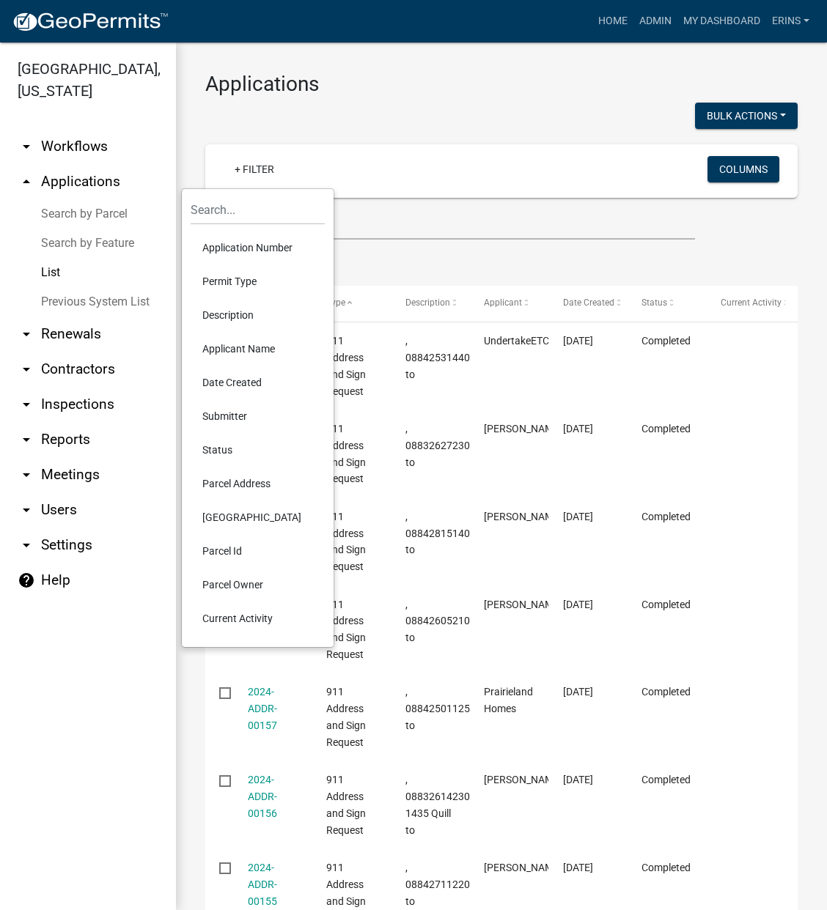
click at [238, 281] on li "Permit Type" at bounding box center [258, 282] width 134 height 34
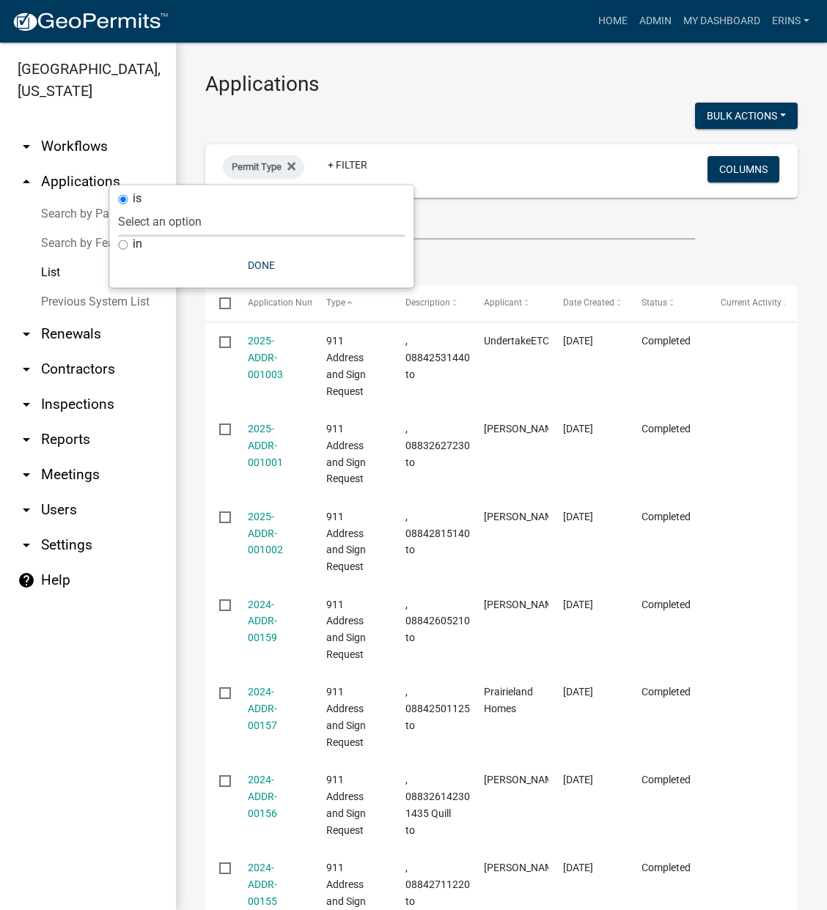
click at [178, 227] on select "Select an option 911 Address and Sign Request 911 Address City Admin Request On…" at bounding box center [261, 222] width 287 height 30
select select "2133ad5d-2997-420d-9664-cb8b506bc399"
click at [163, 207] on select "Select an option 911 Address and Sign Request 911 Address City Admin Request On…" at bounding box center [261, 222] width 287 height 30
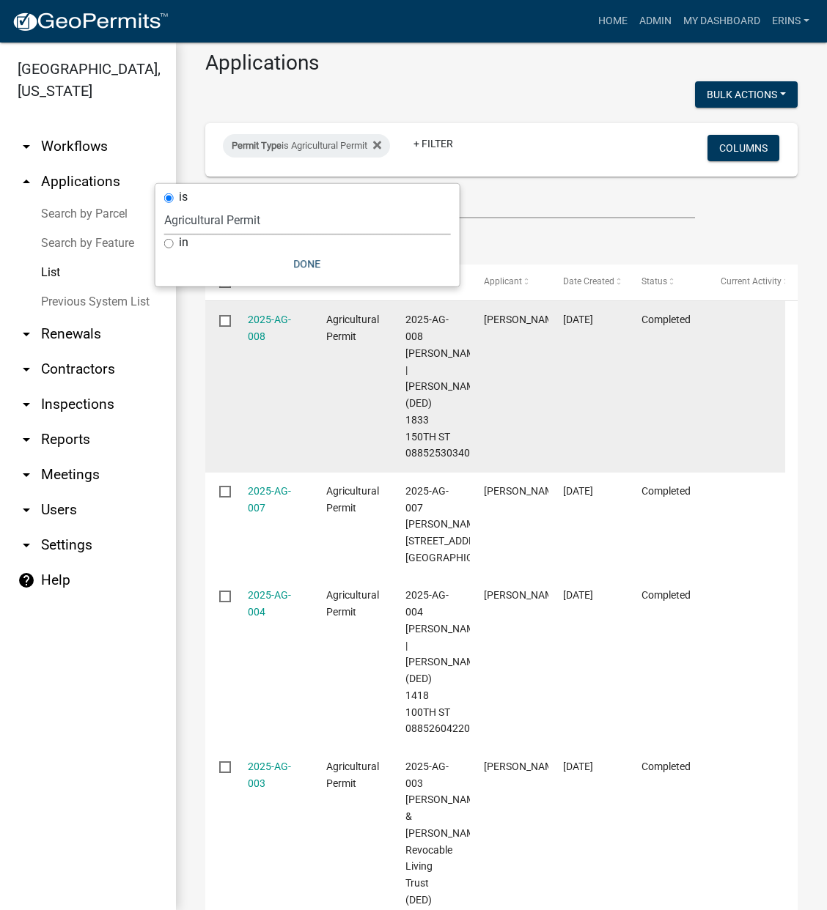
scroll to position [81, 0]
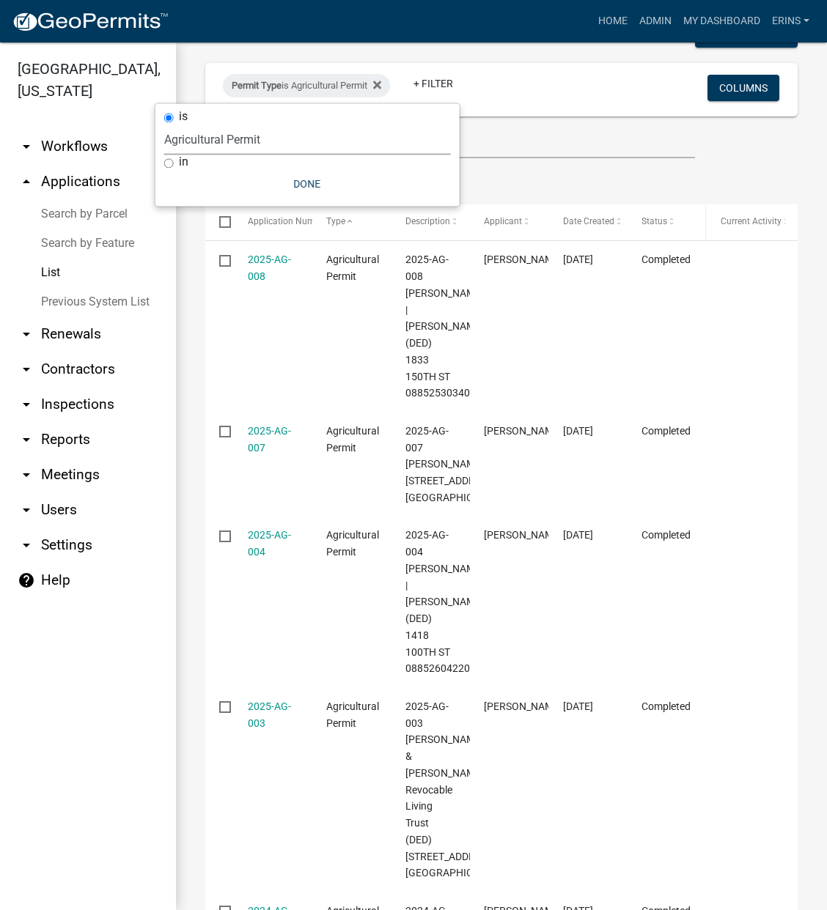
click at [663, 218] on span "Status" at bounding box center [654, 221] width 26 height 10
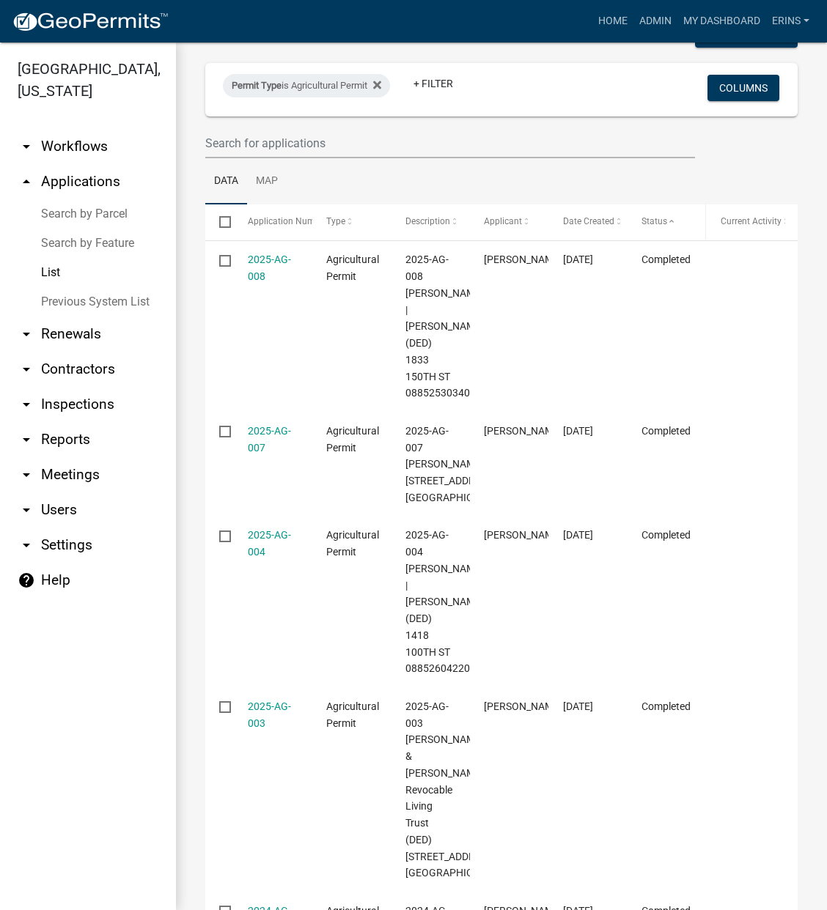
click at [668, 221] on span at bounding box center [671, 222] width 9 height 10
click at [616, 218] on span at bounding box center [618, 222] width 9 height 10
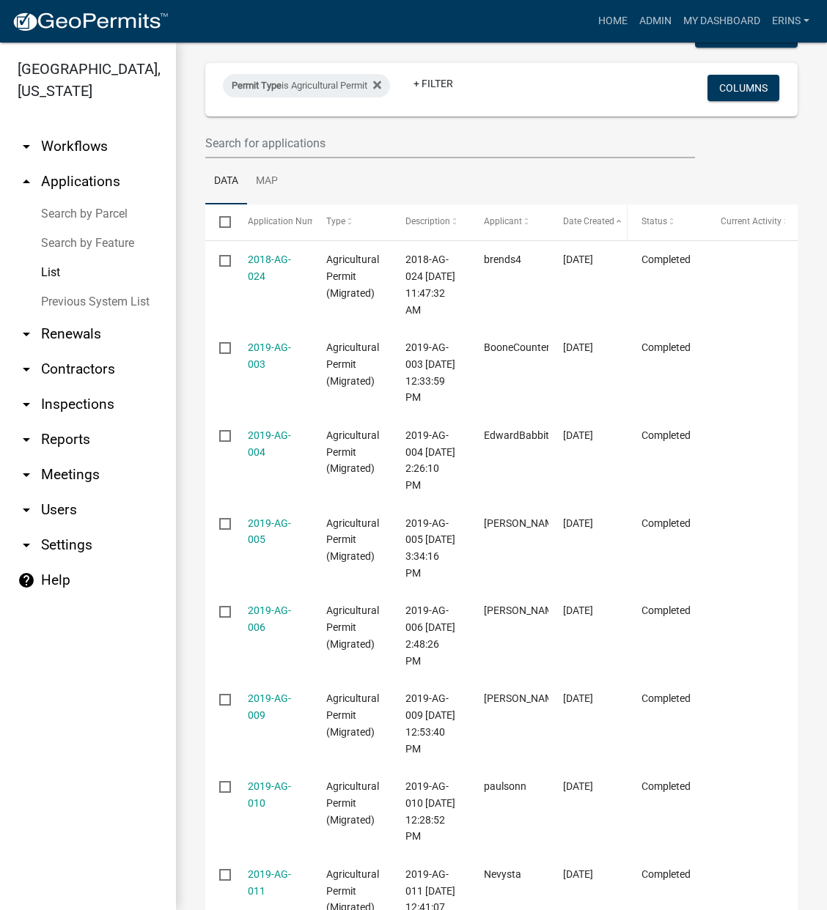
click at [616, 218] on span at bounding box center [618, 222] width 9 height 10
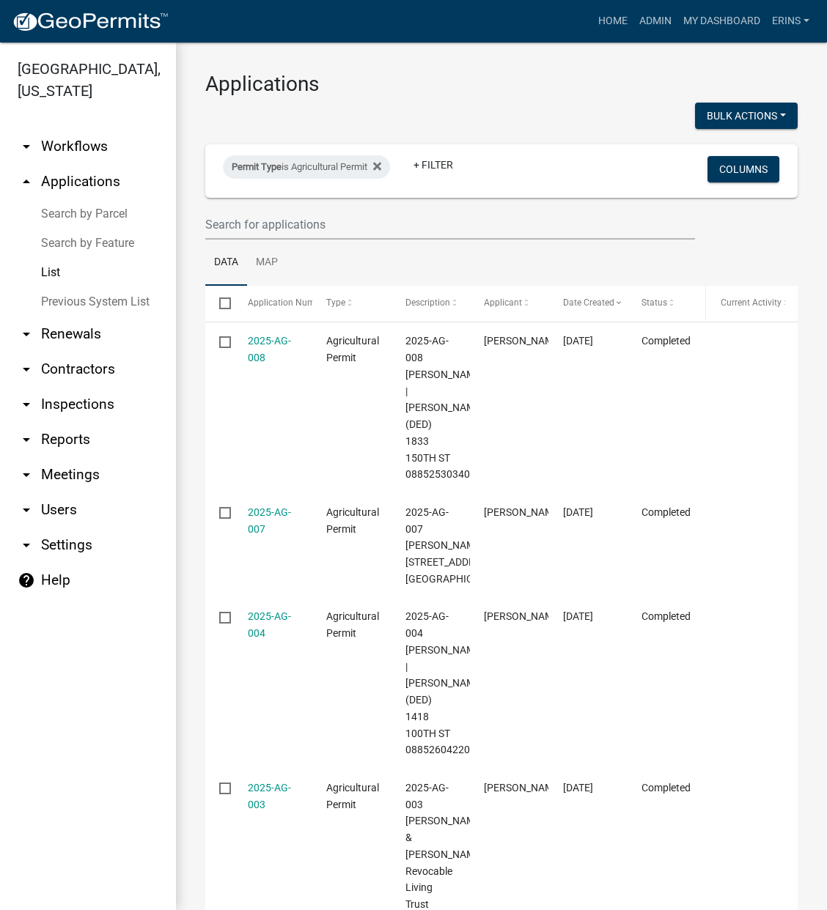
click at [669, 302] on span at bounding box center [671, 303] width 9 height 10
click at [381, 164] on icon at bounding box center [377, 167] width 8 height 12
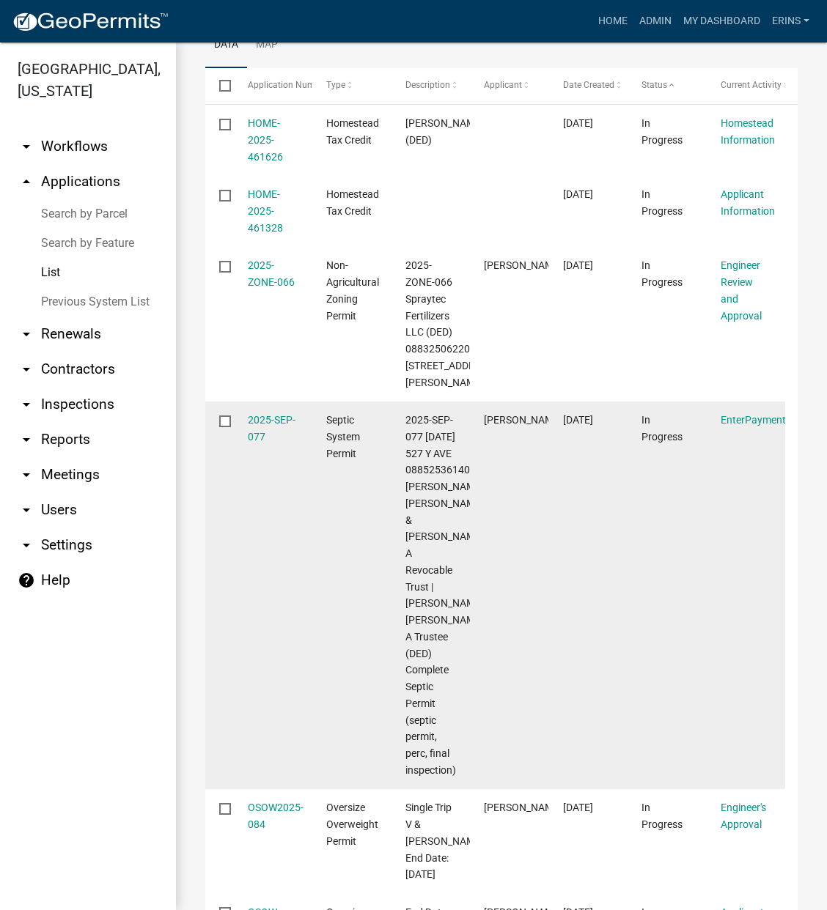
scroll to position [244, 0]
